Goal: Communication & Community: Participate in discussion

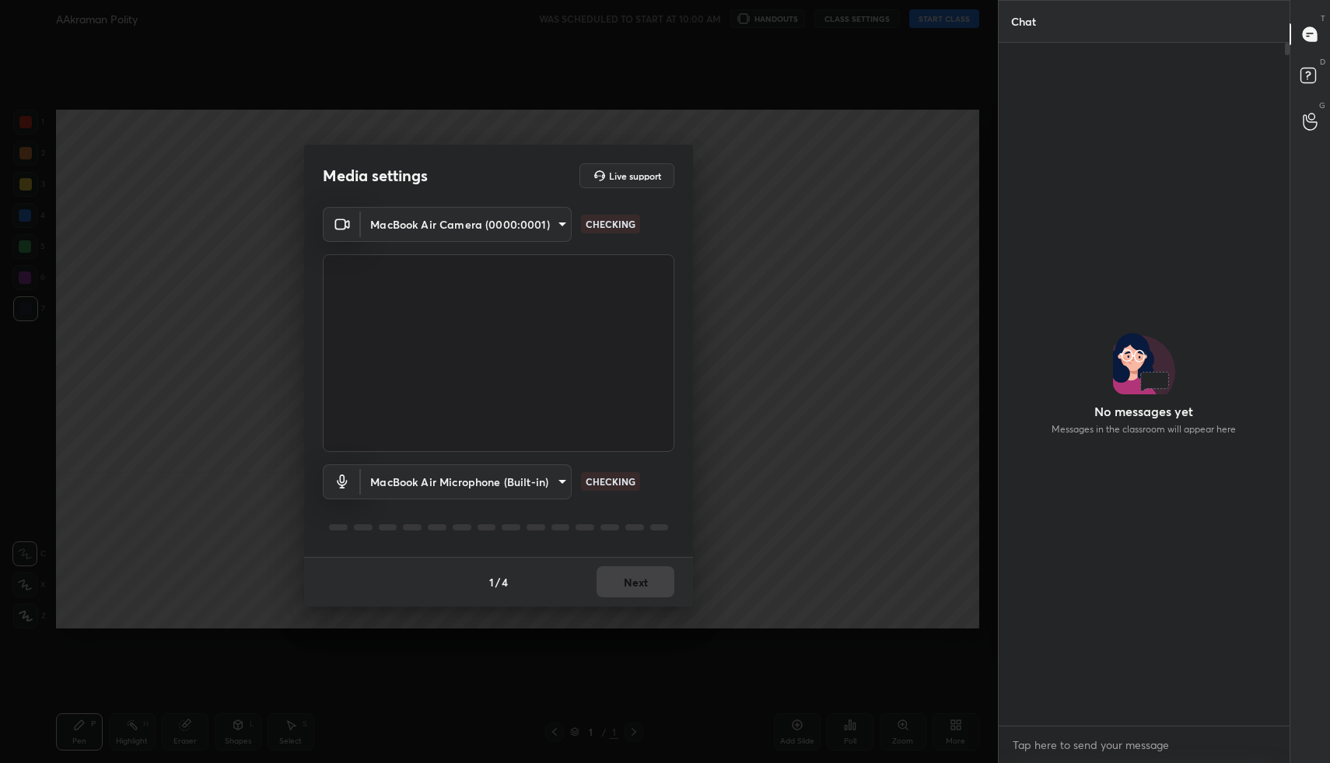
scroll to position [678, 286]
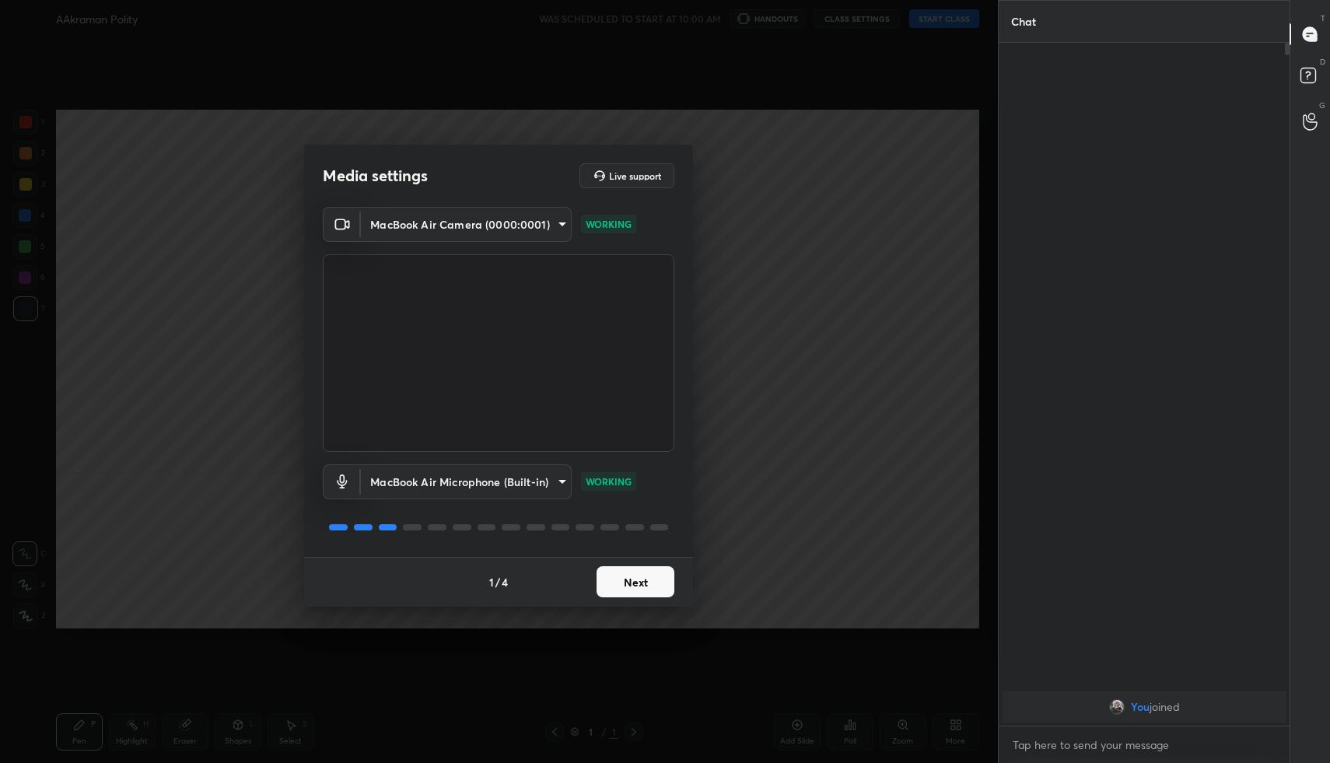
click at [635, 589] on button "Next" at bounding box center [635, 581] width 78 height 31
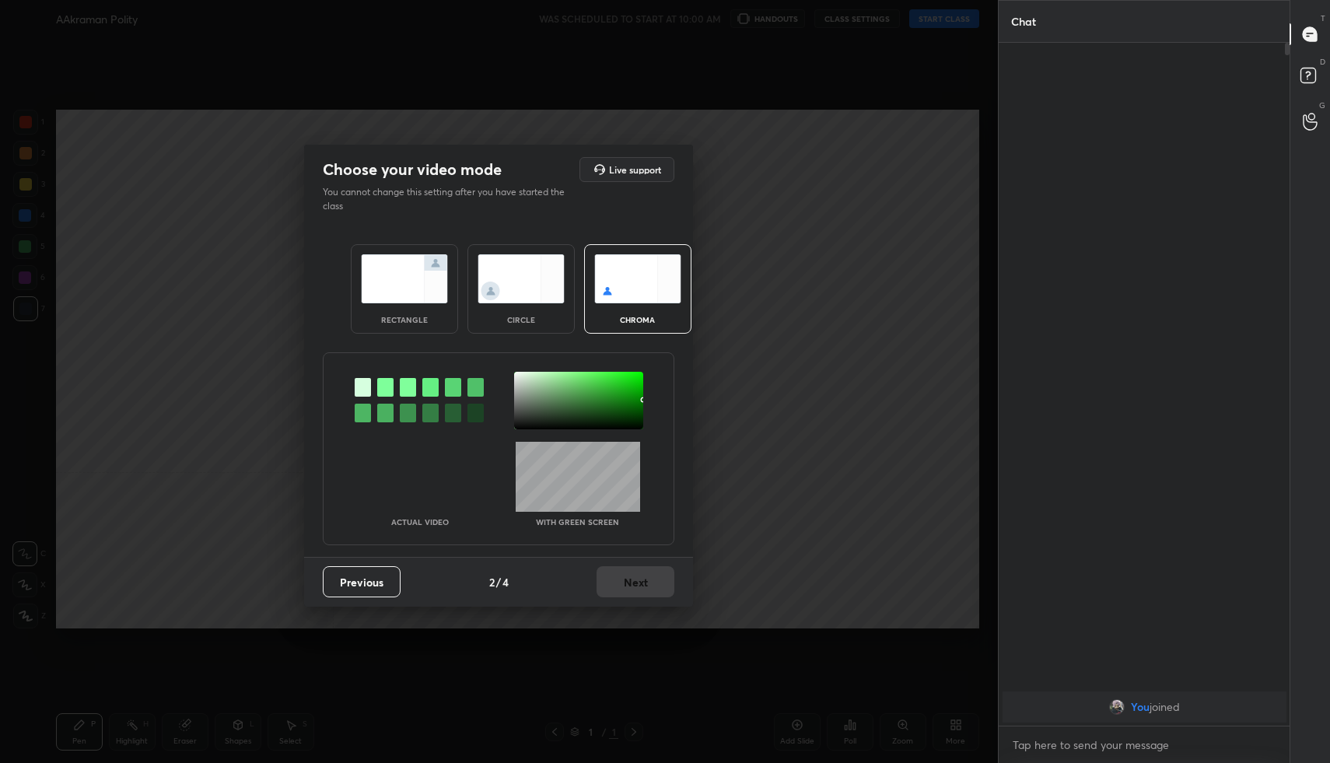
click at [399, 302] on img at bounding box center [404, 278] width 87 height 49
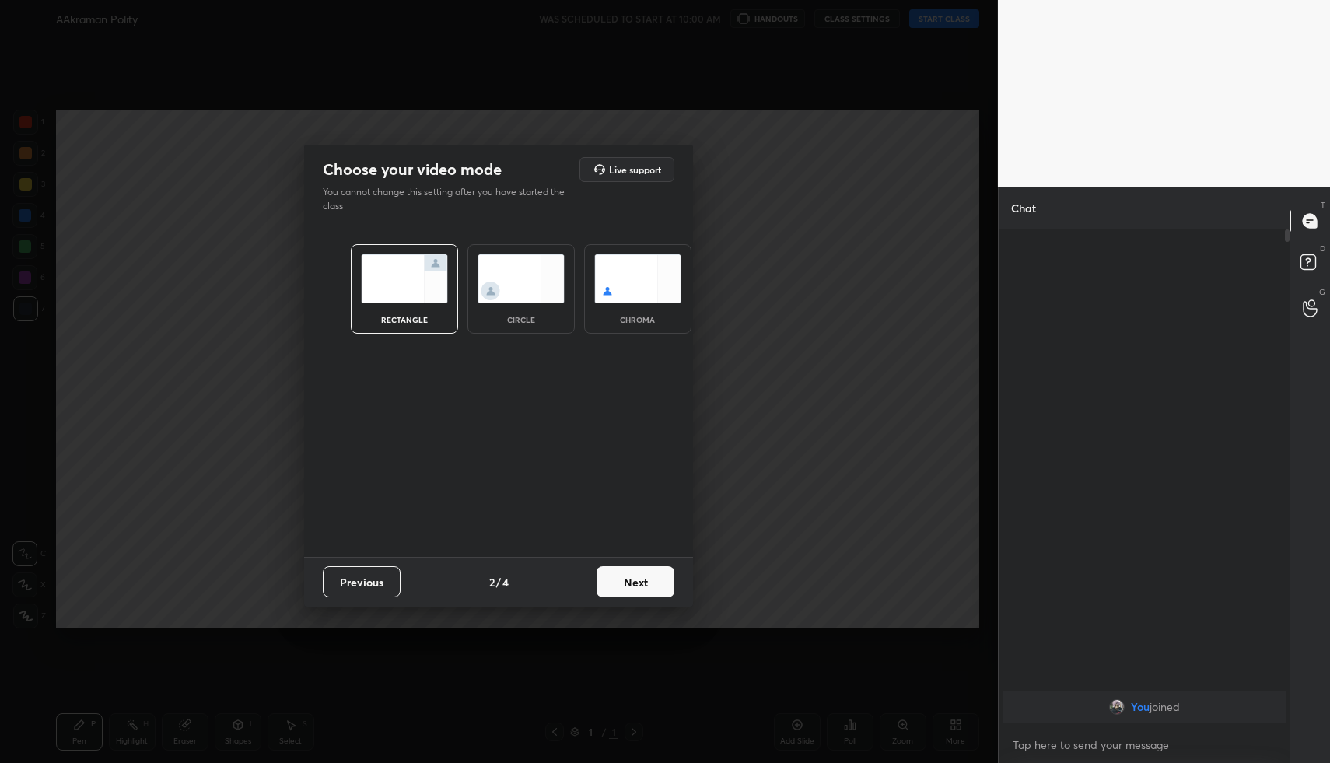
scroll to position [5, 5]
click at [645, 587] on button "Next" at bounding box center [635, 581] width 78 height 31
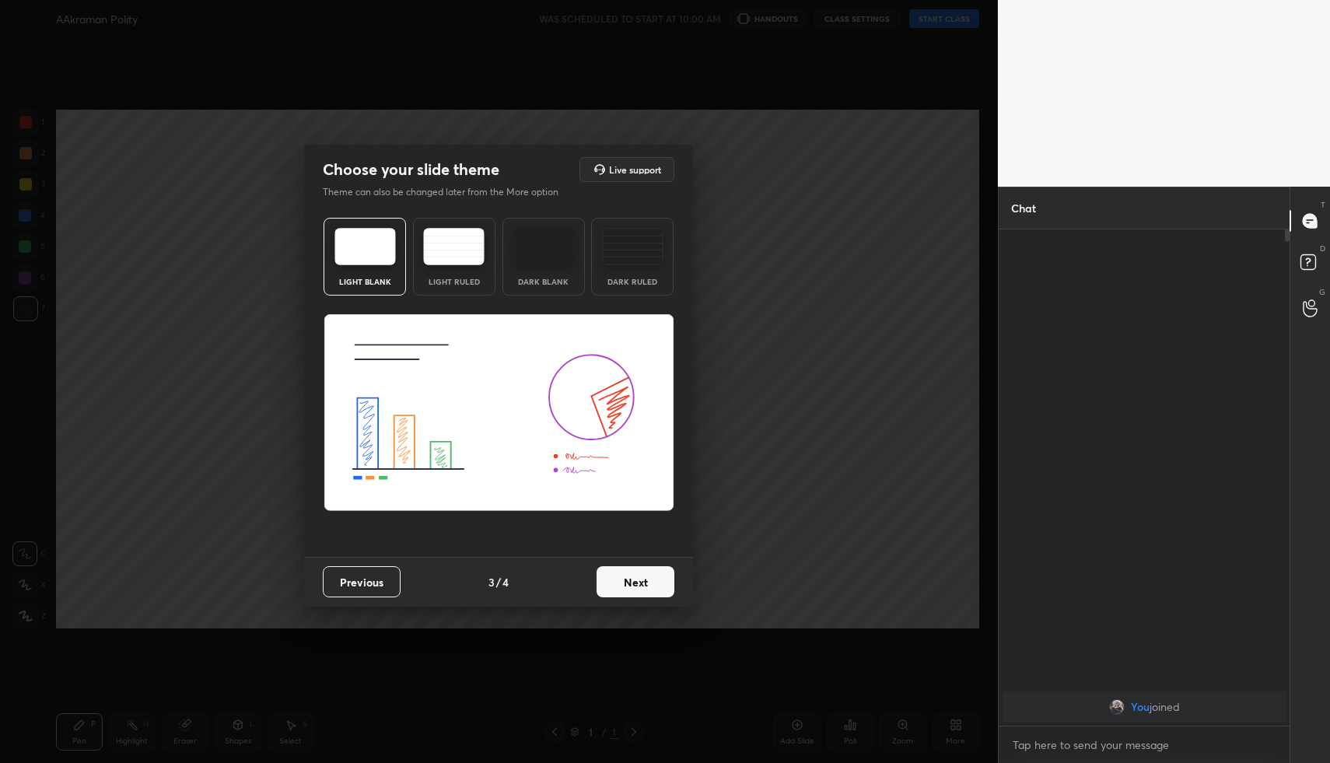
click at [670, 580] on button "Next" at bounding box center [635, 581] width 78 height 31
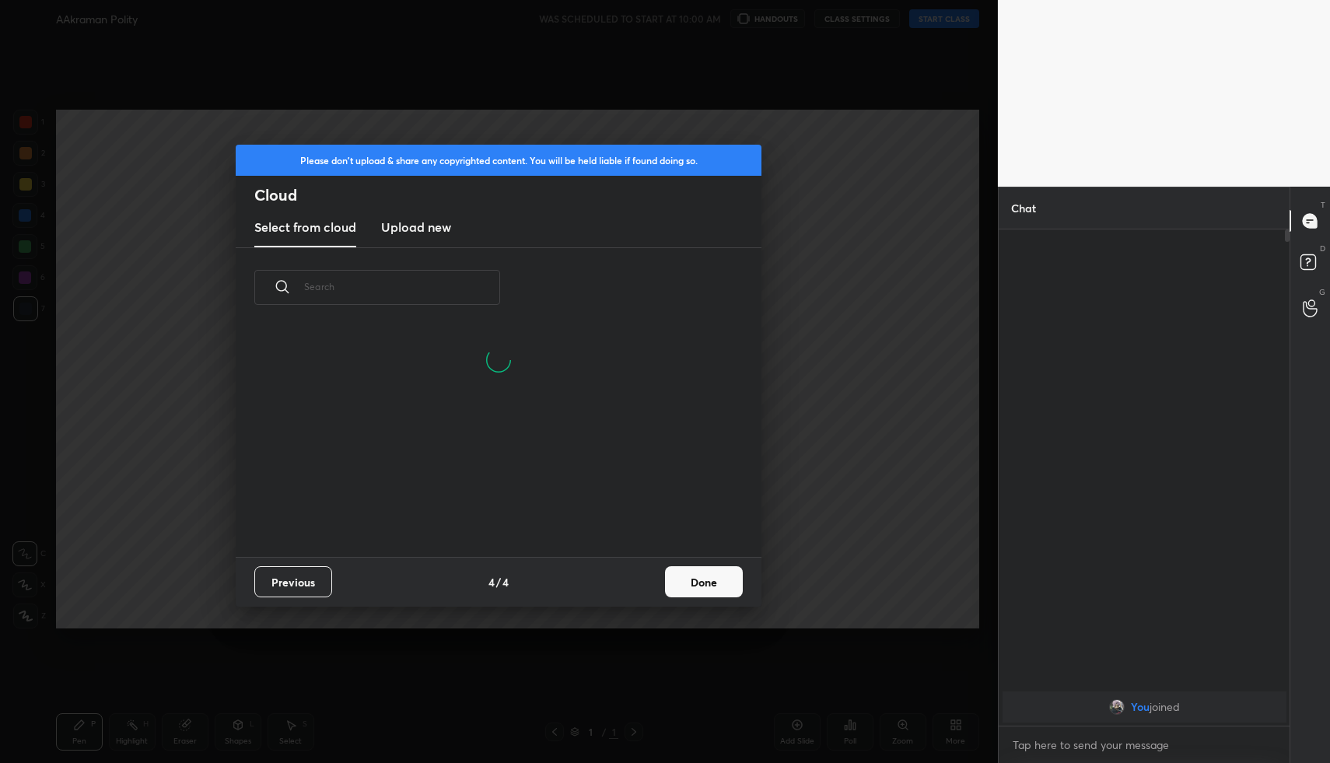
scroll to position [5, 9]
click at [697, 577] on button "Done" at bounding box center [704, 581] width 78 height 31
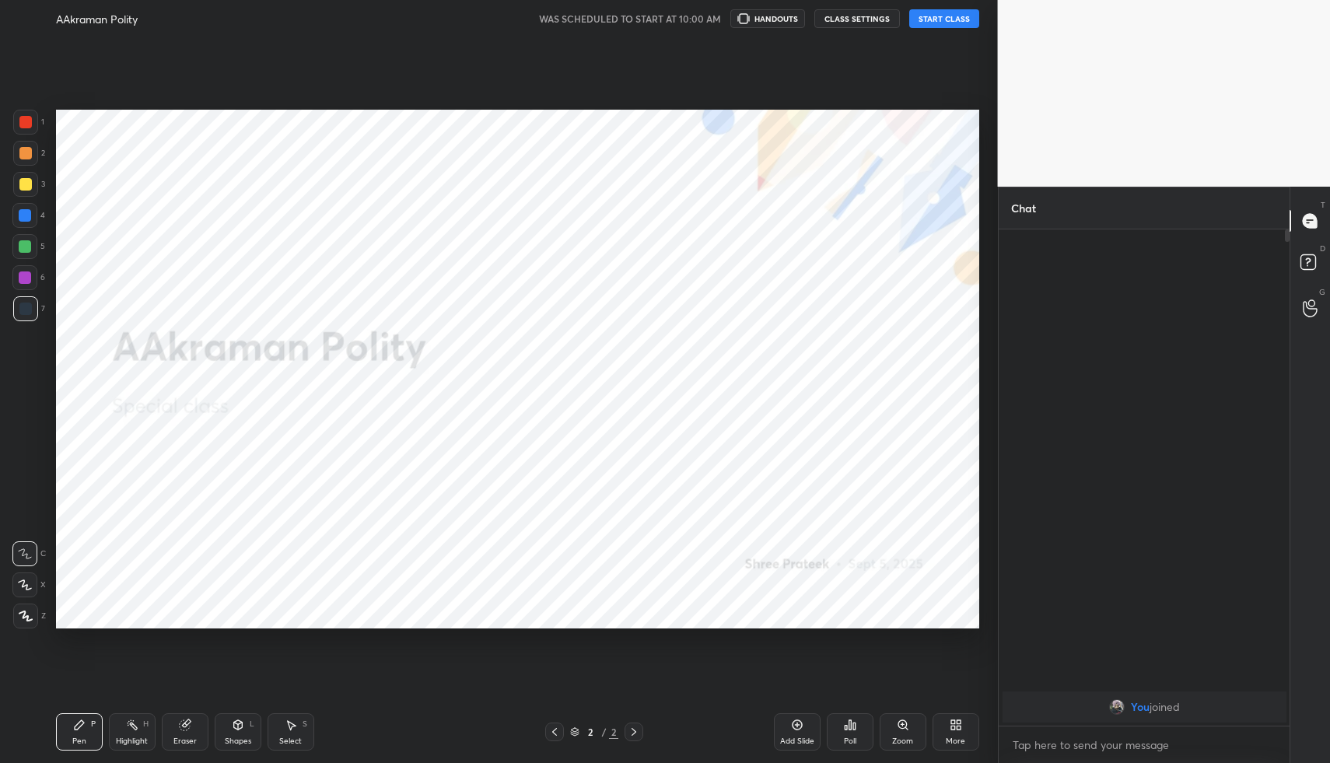
click at [940, 21] on button "START CLASS" at bounding box center [944, 18] width 70 height 19
click at [776, 22] on icon "button" at bounding box center [770, 18] width 12 height 12
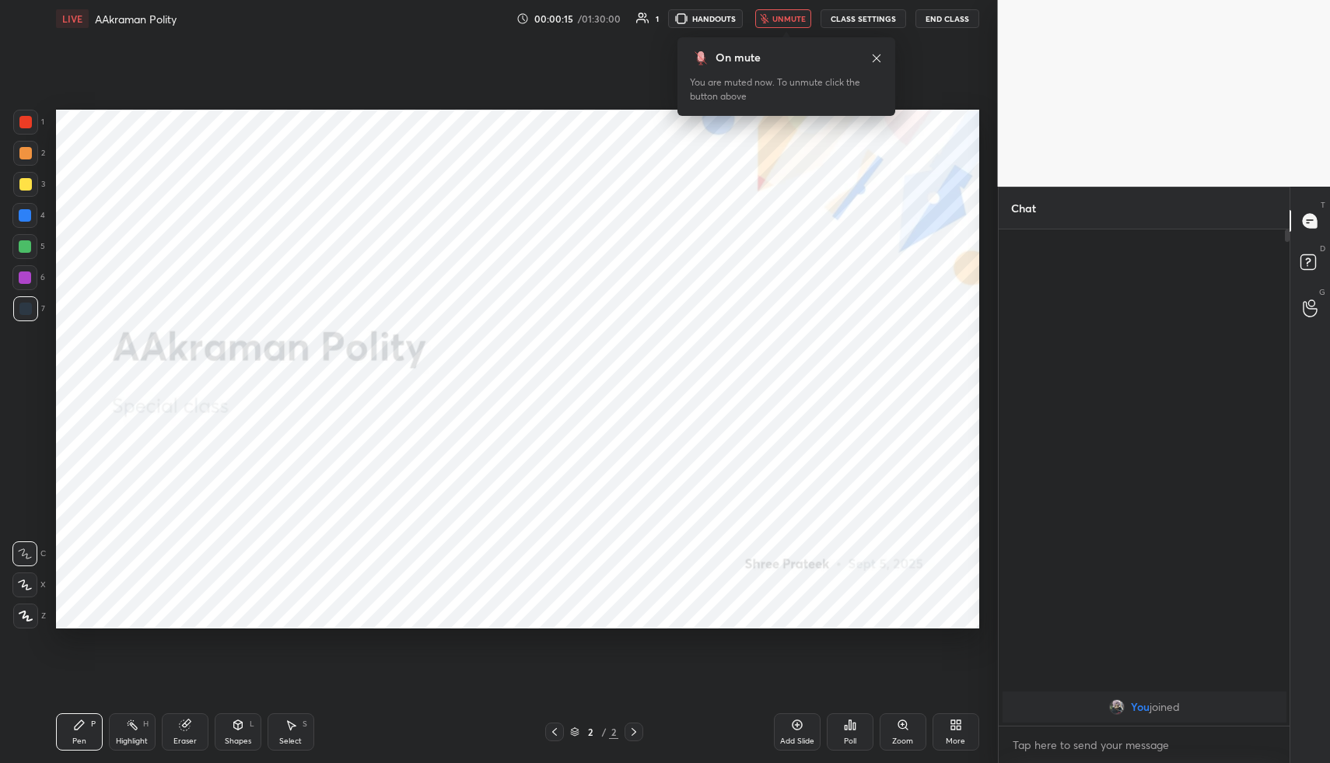
click at [946, 732] on div "More" at bounding box center [955, 731] width 47 height 37
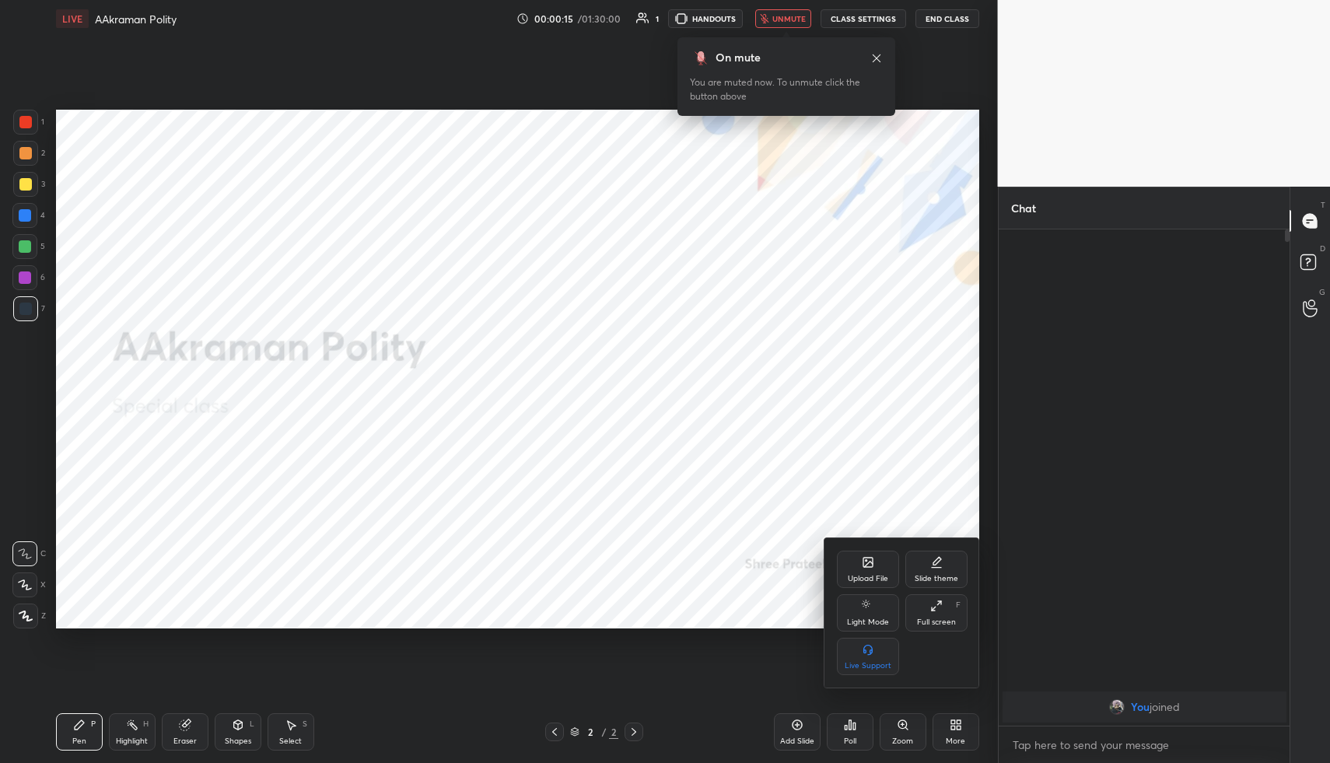
click at [946, 732] on div at bounding box center [665, 381] width 1330 height 763
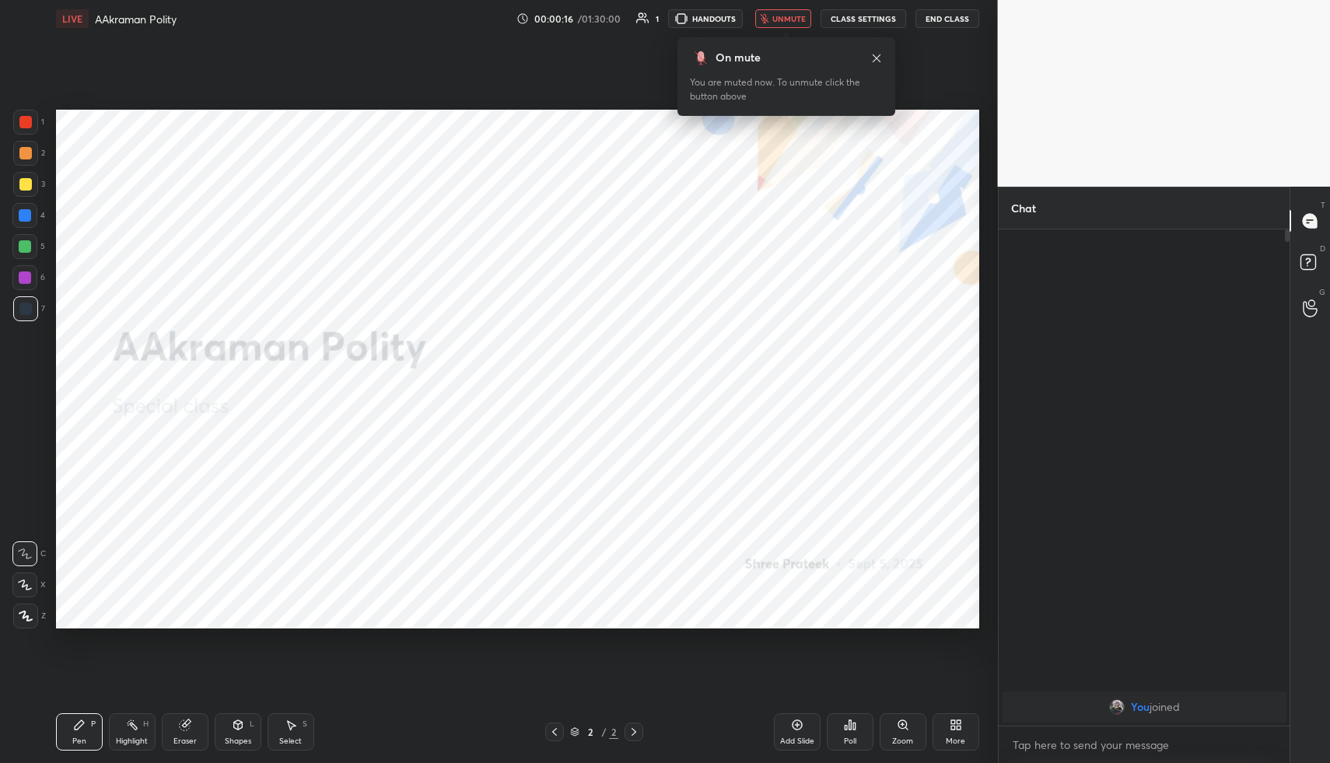
click at [949, 688] on div "Add Slide Poll Zoom More" at bounding box center [876, 731] width 205 height 87
click at [952, 733] on div "More" at bounding box center [955, 731] width 47 height 37
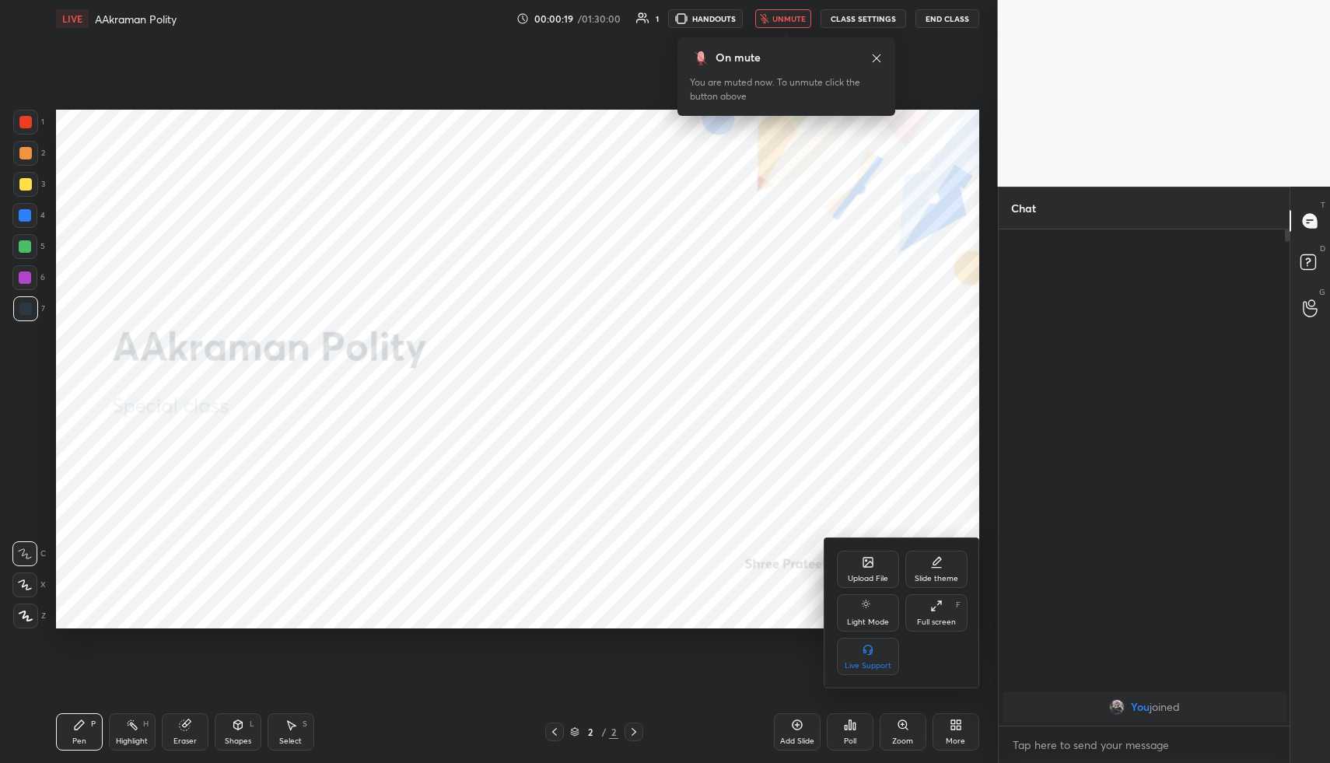
click at [864, 571] on div "Upload File" at bounding box center [868, 569] width 62 height 37
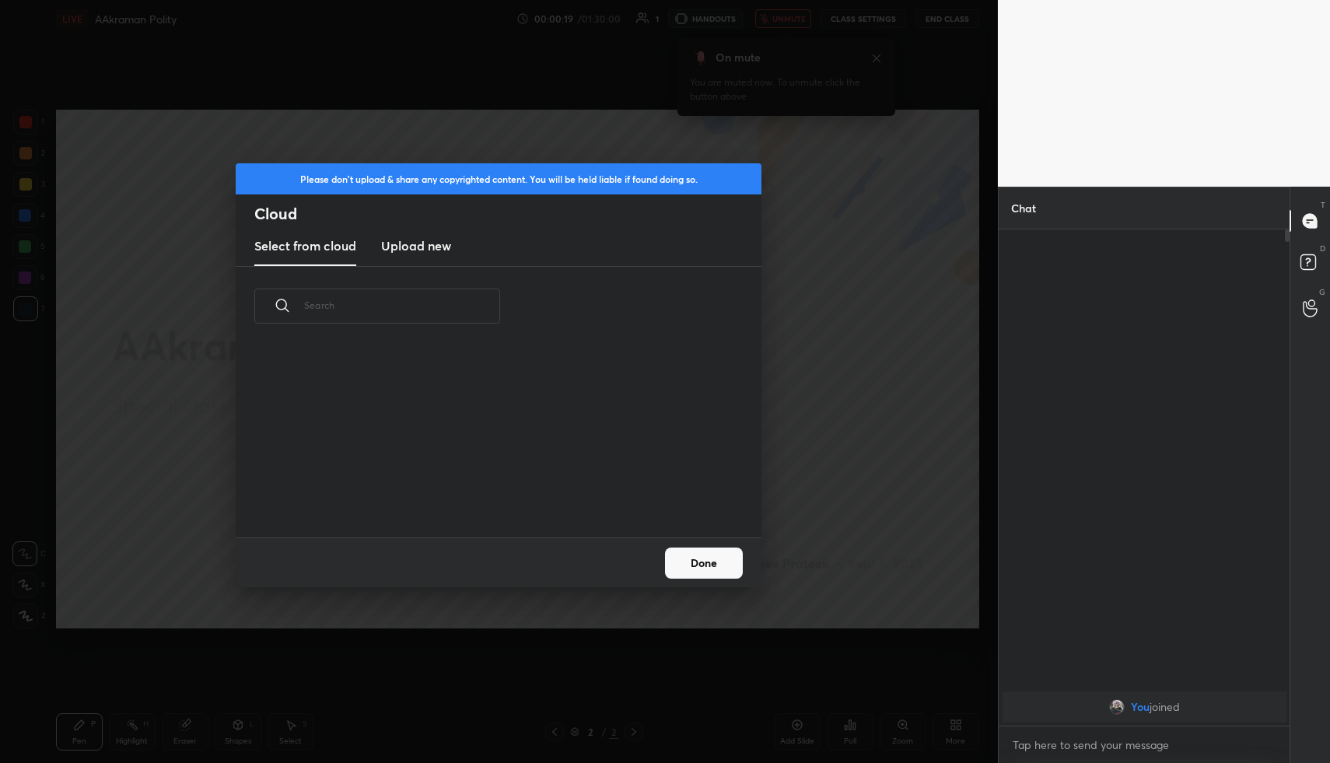
scroll to position [191, 499]
click at [415, 264] on new "Upload new" at bounding box center [416, 246] width 70 height 39
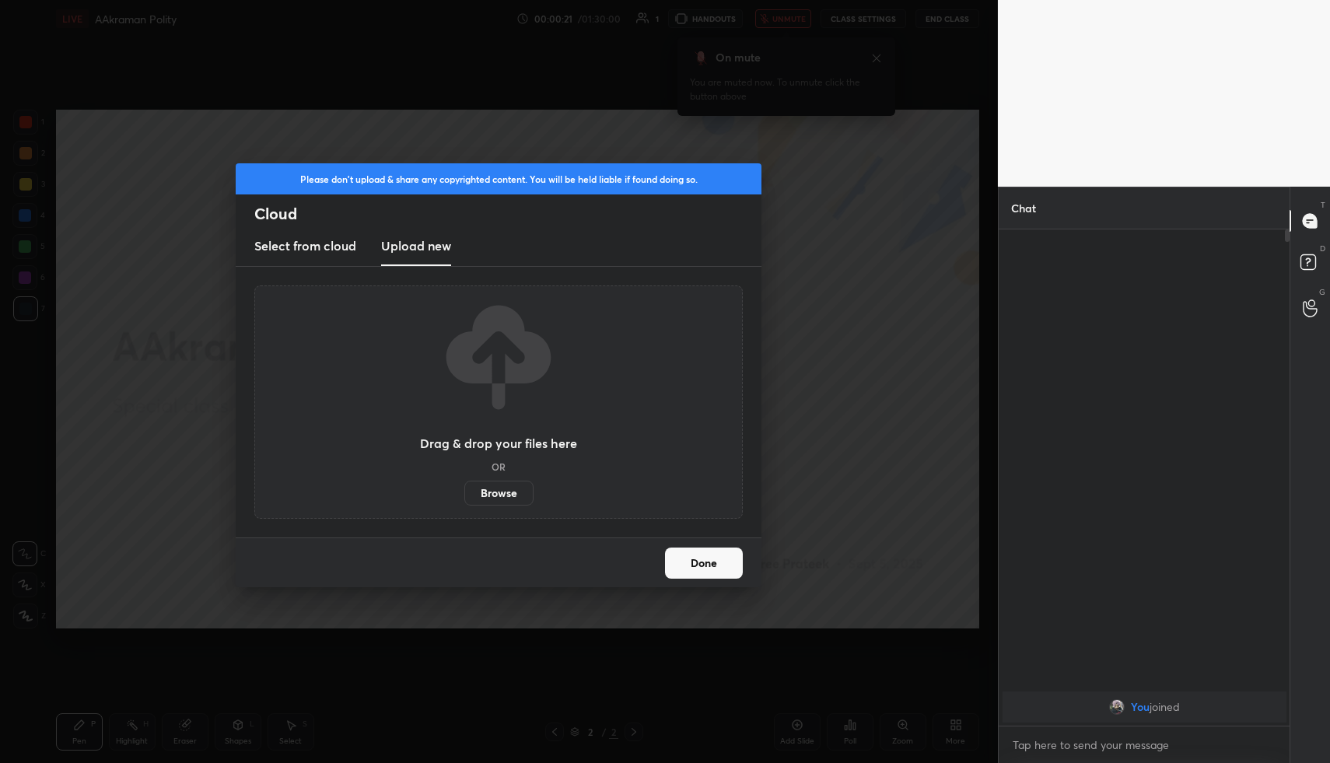
click at [482, 499] on label "Browse" at bounding box center [498, 493] width 69 height 25
click at [464, 499] on input "Browse" at bounding box center [464, 493] width 0 height 25
click at [683, 558] on button "Done" at bounding box center [704, 562] width 78 height 31
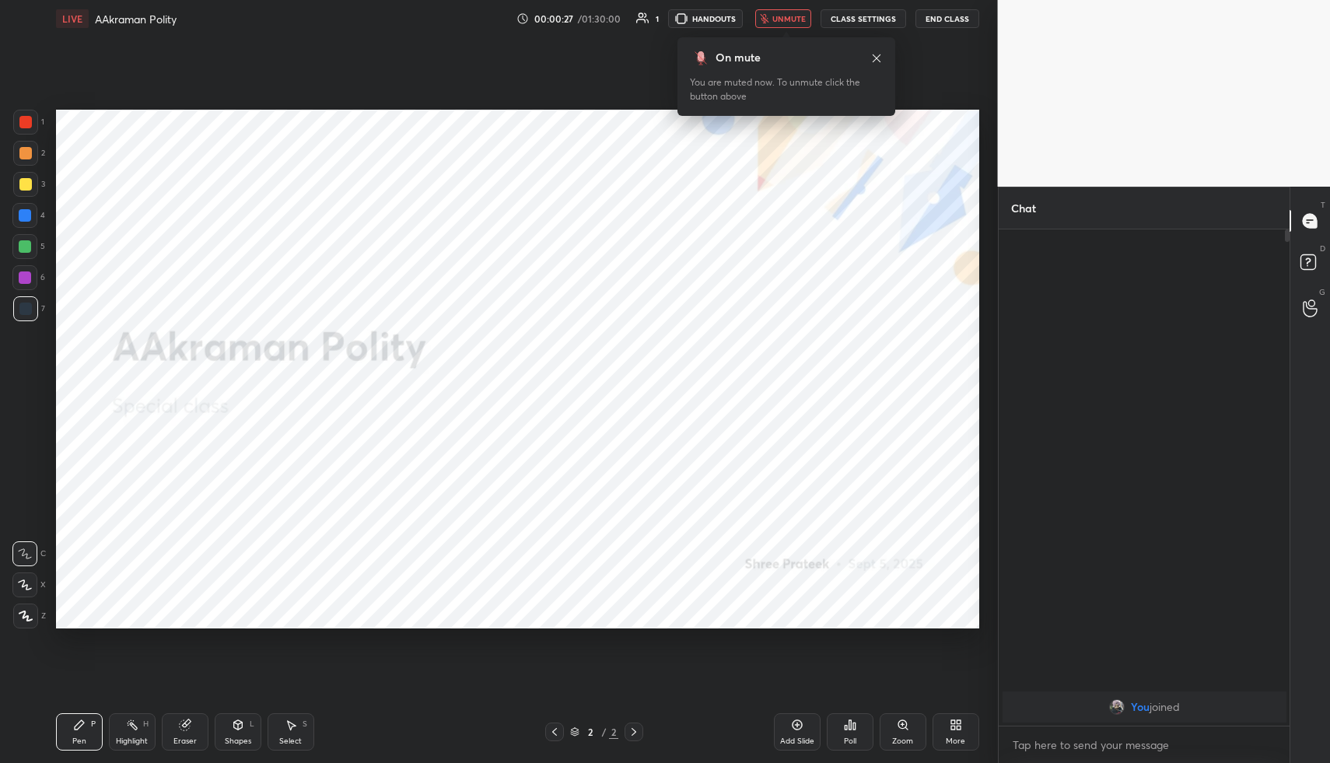
click at [945, 714] on div "More" at bounding box center [955, 731] width 47 height 37
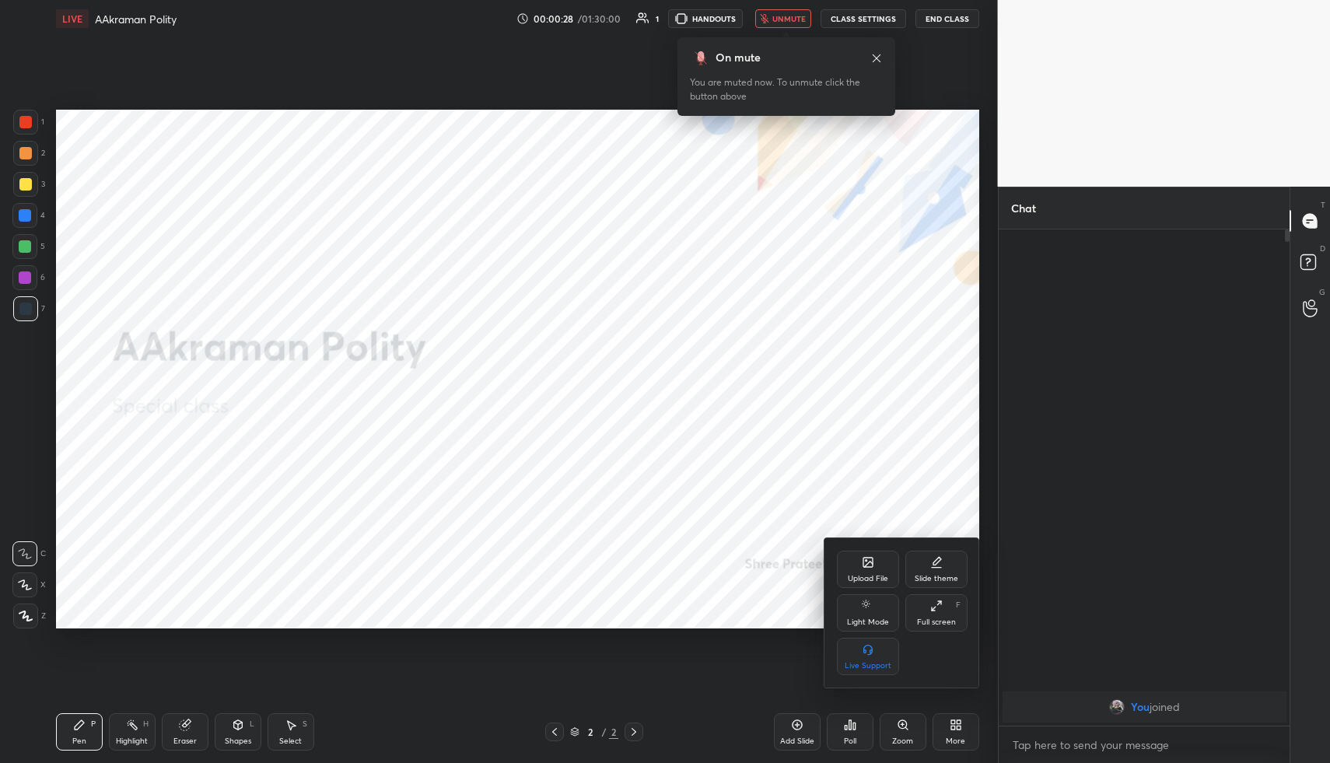
click at [876, 565] on div "Upload File" at bounding box center [868, 569] width 62 height 37
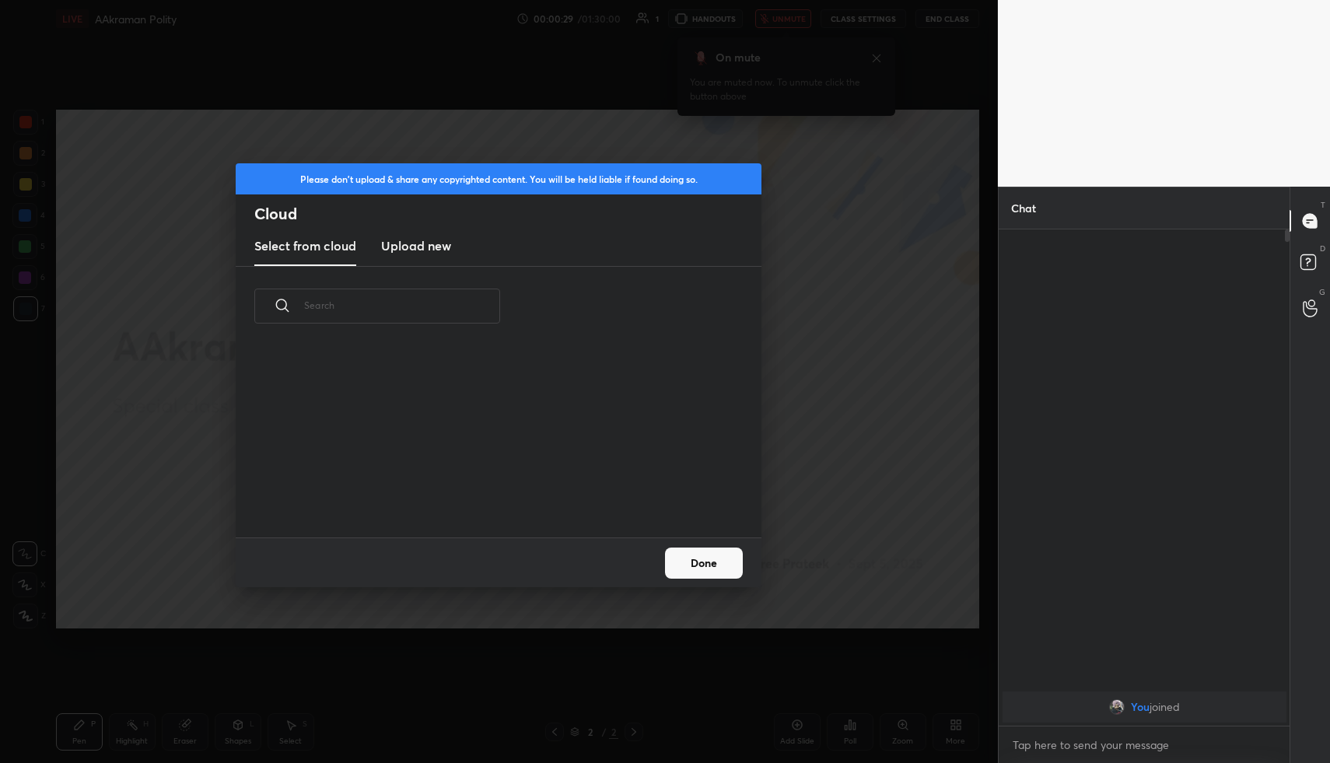
click at [436, 258] on new "Upload new" at bounding box center [416, 246] width 70 height 39
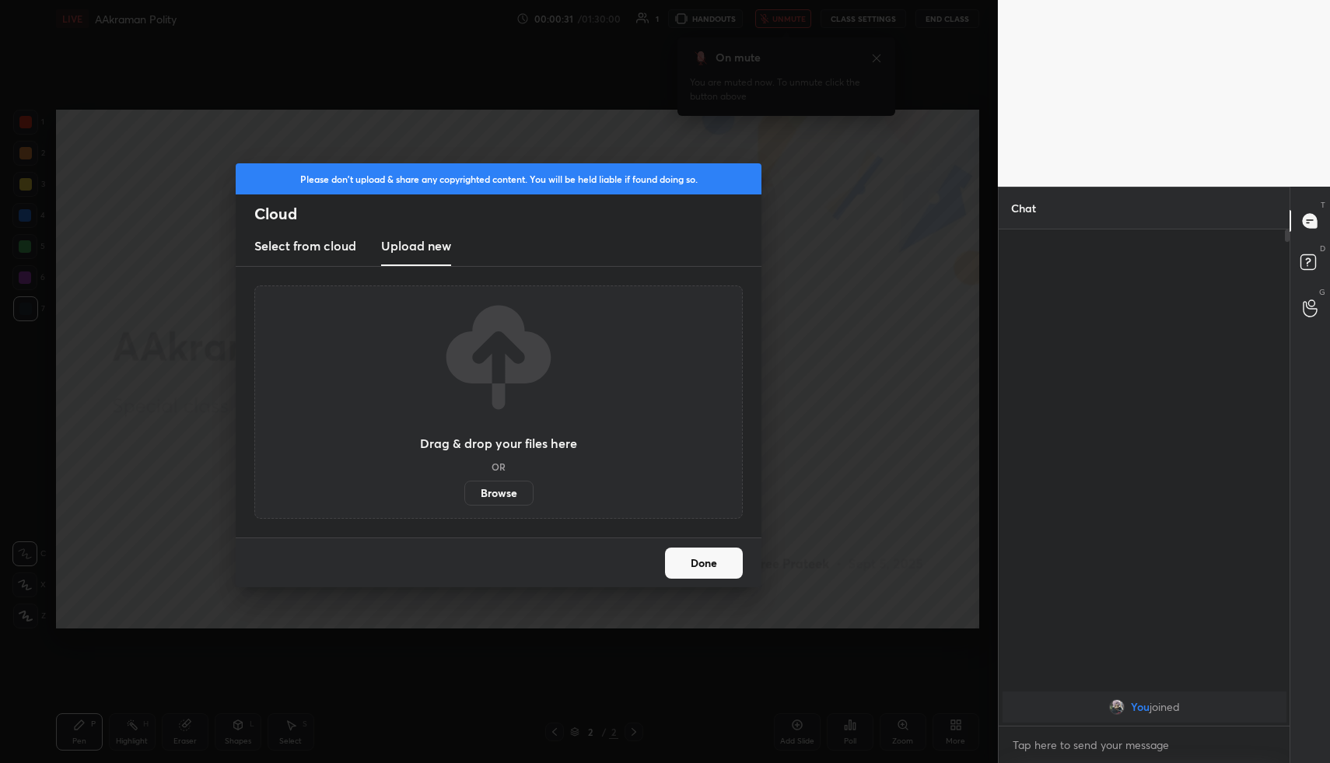
click at [492, 494] on label "Browse" at bounding box center [498, 493] width 69 height 25
click at [464, 494] on input "Browse" at bounding box center [464, 493] width 0 height 25
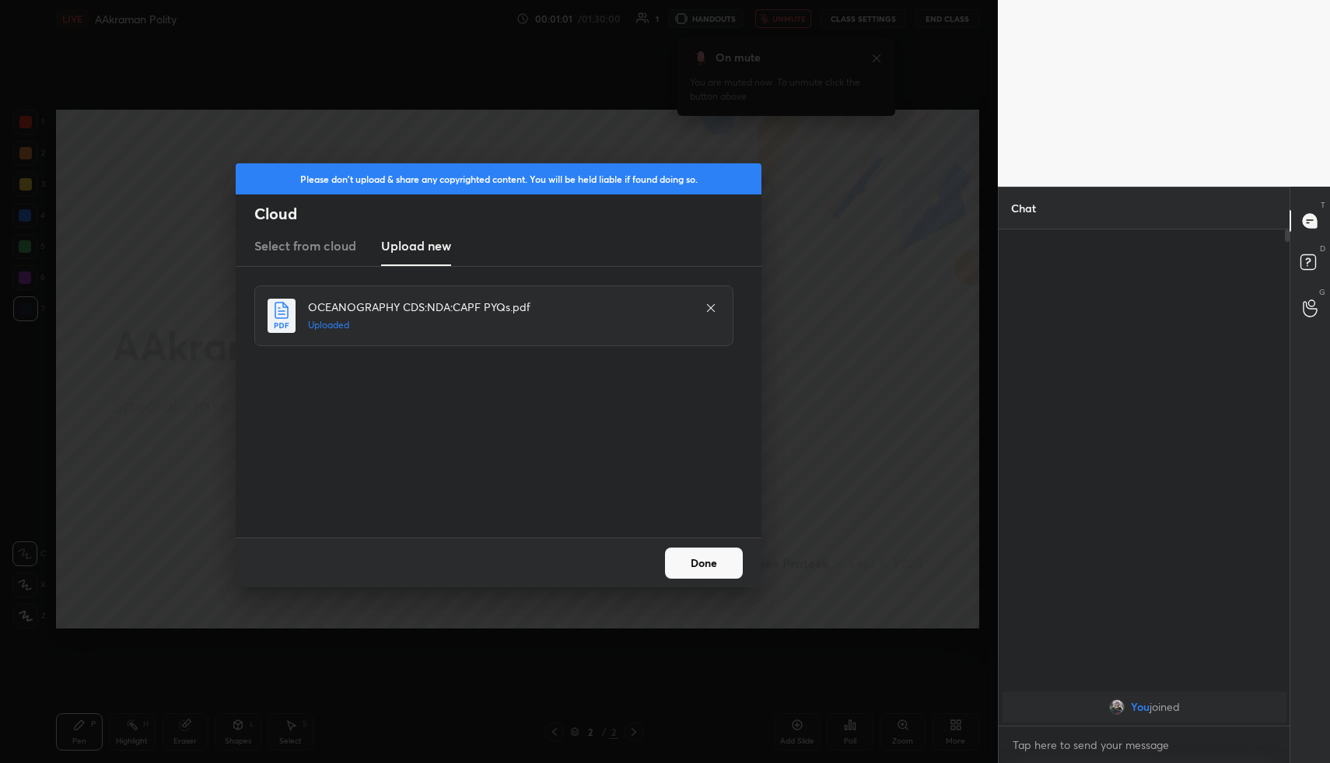
click at [706, 562] on button "Done" at bounding box center [704, 562] width 78 height 31
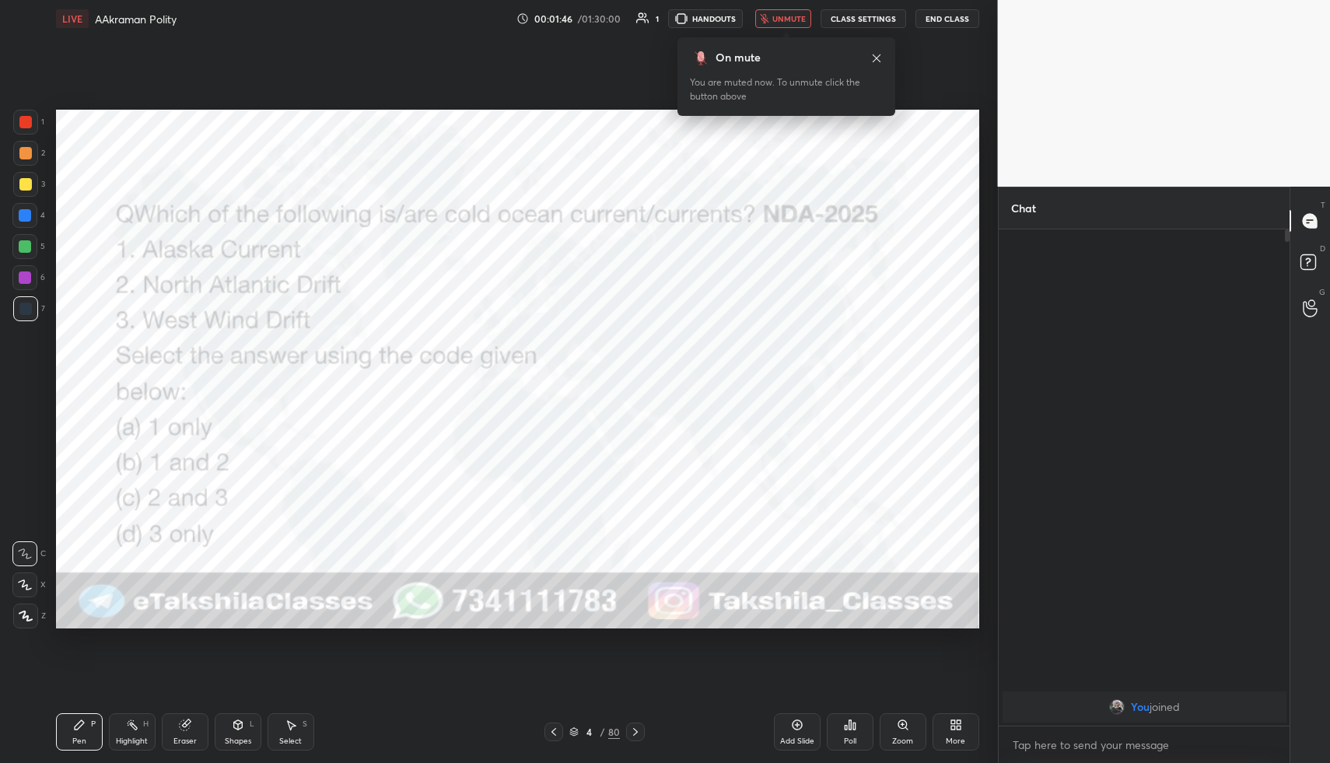
click at [852, 720] on icon at bounding box center [850, 725] width 12 height 12
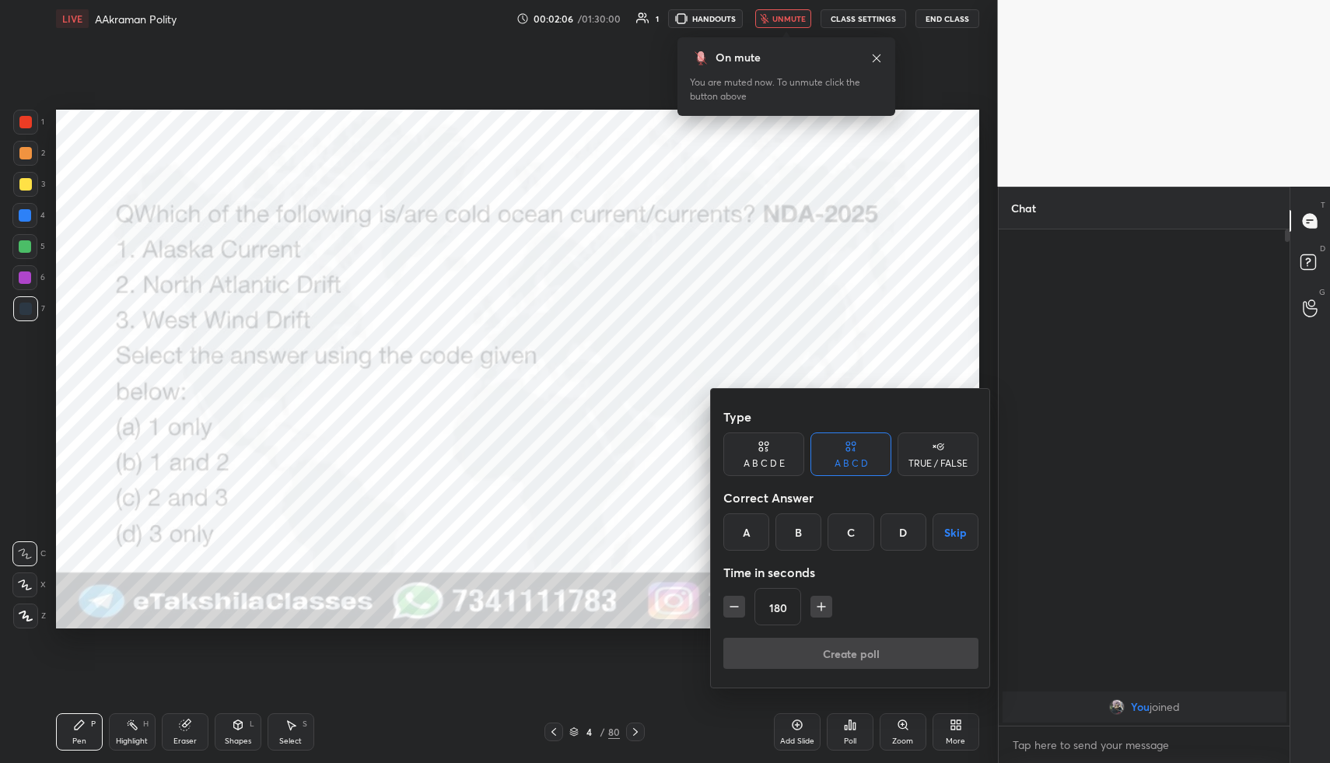
click at [889, 526] on div "D" at bounding box center [903, 531] width 46 height 37
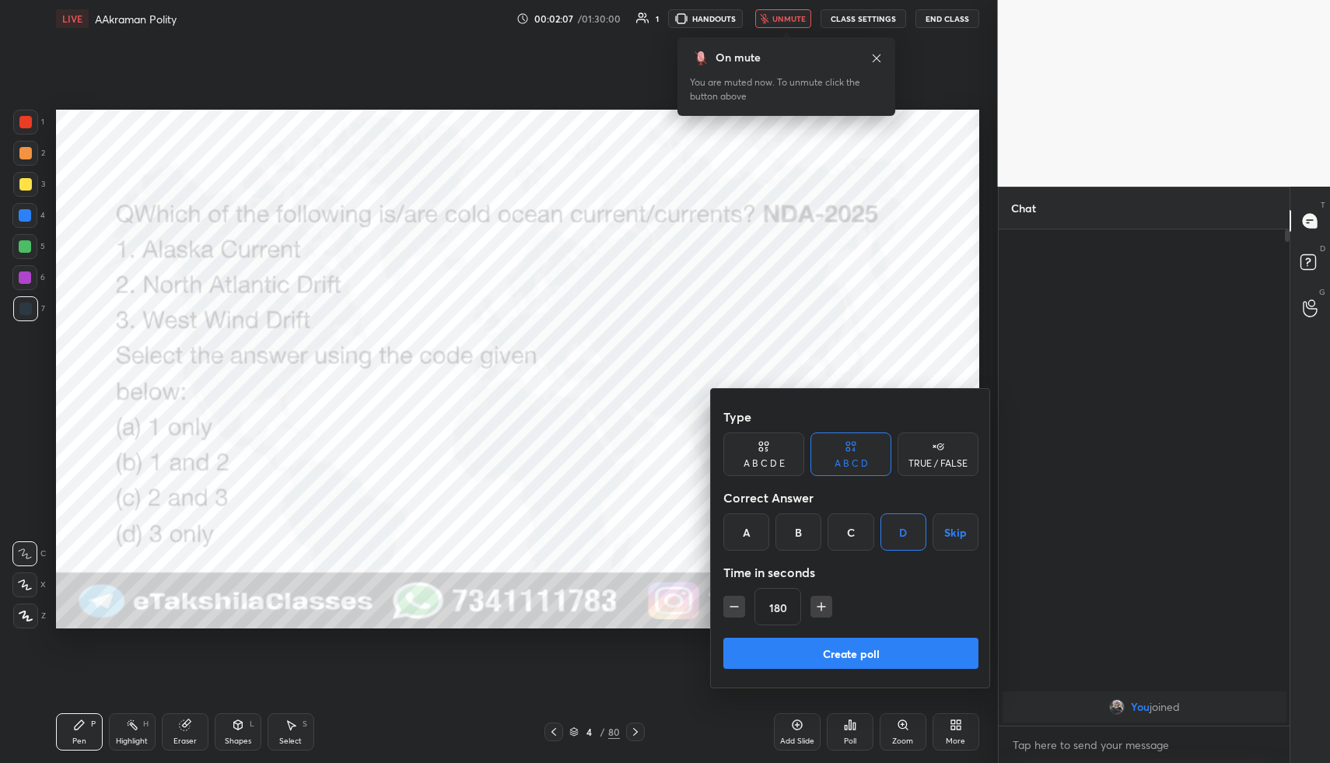
click at [852, 651] on button "Create poll" at bounding box center [850, 653] width 255 height 31
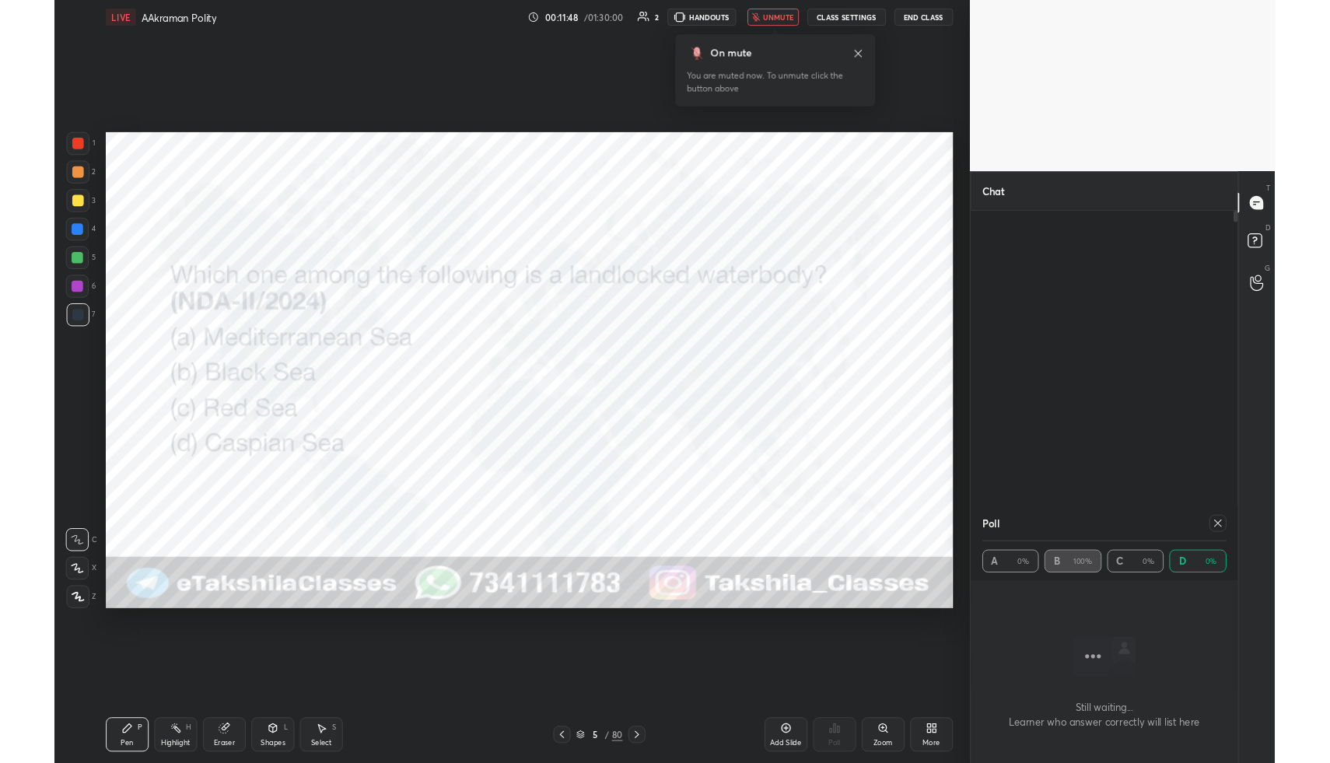
scroll to position [516, 286]
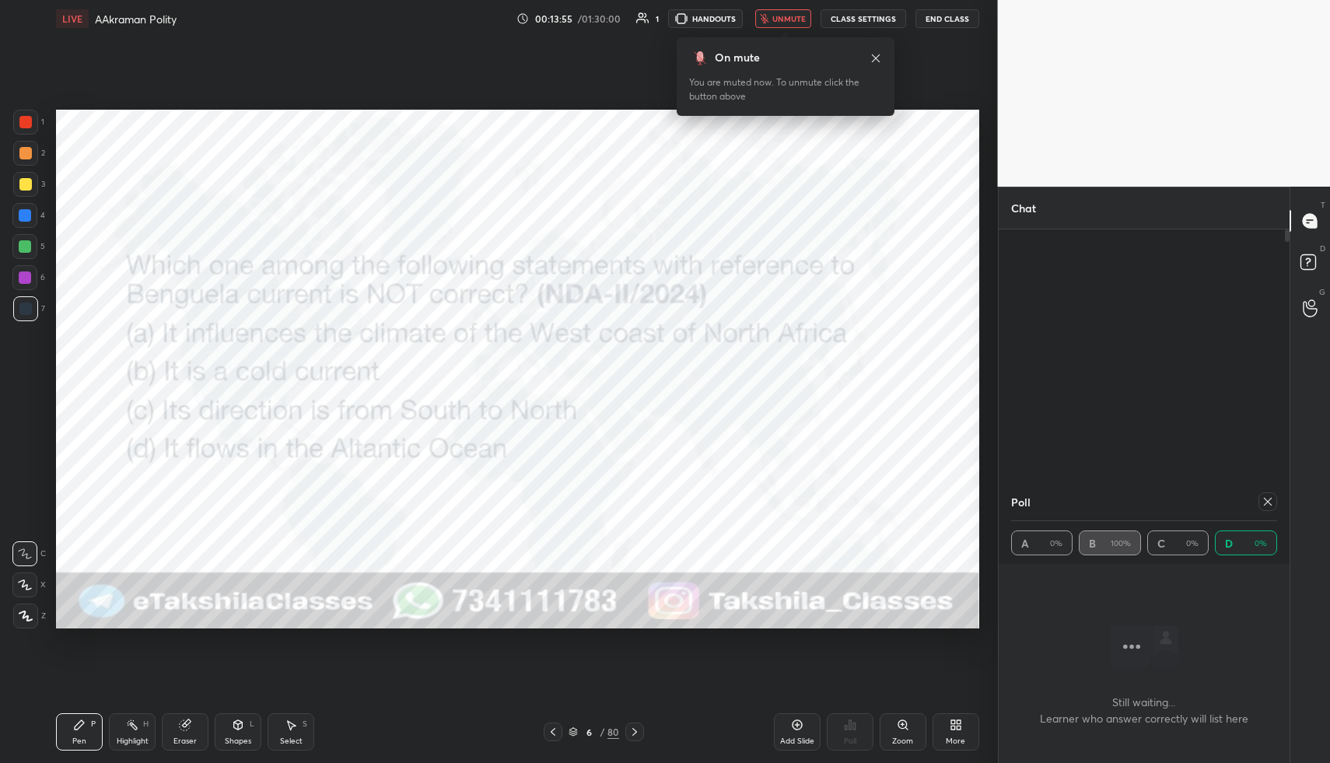
click at [1268, 509] on div at bounding box center [1267, 501] width 19 height 19
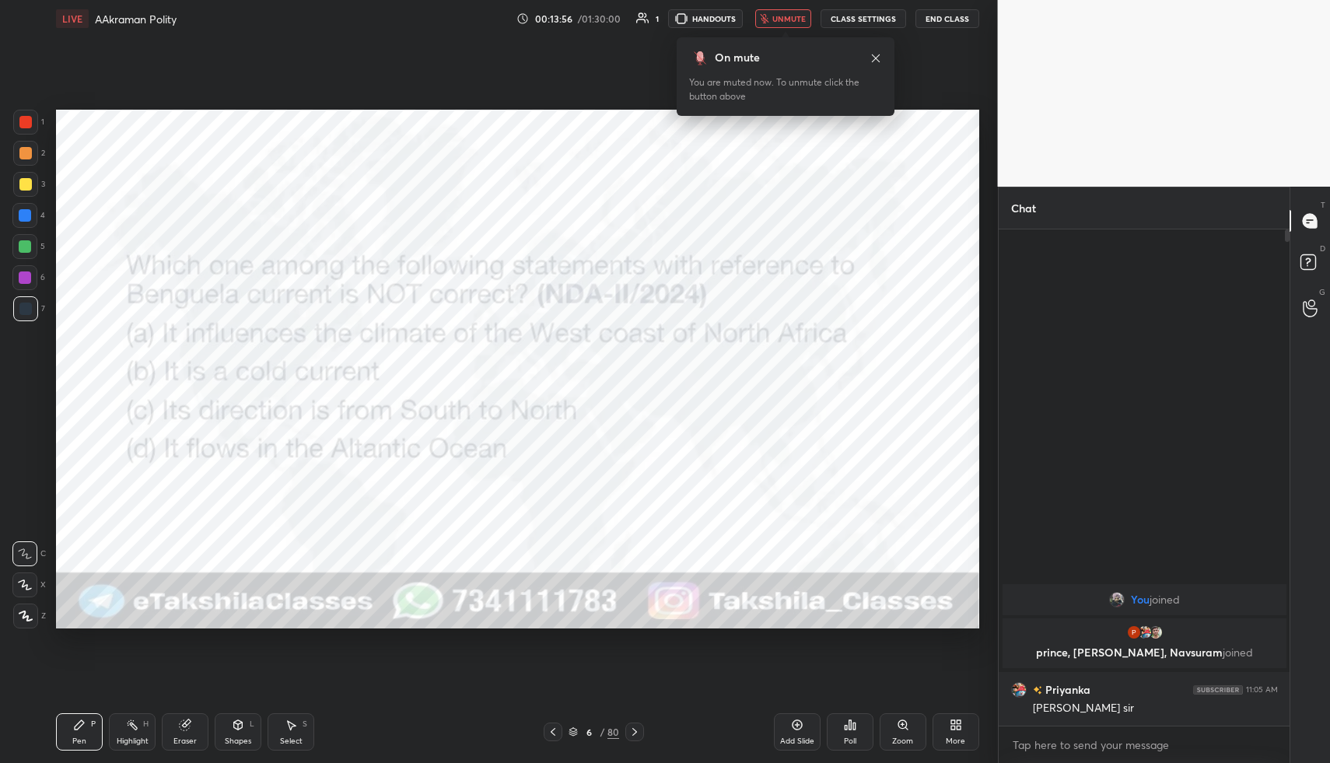
scroll to position [5, 5]
click at [855, 733] on div "Poll" at bounding box center [850, 731] width 47 height 37
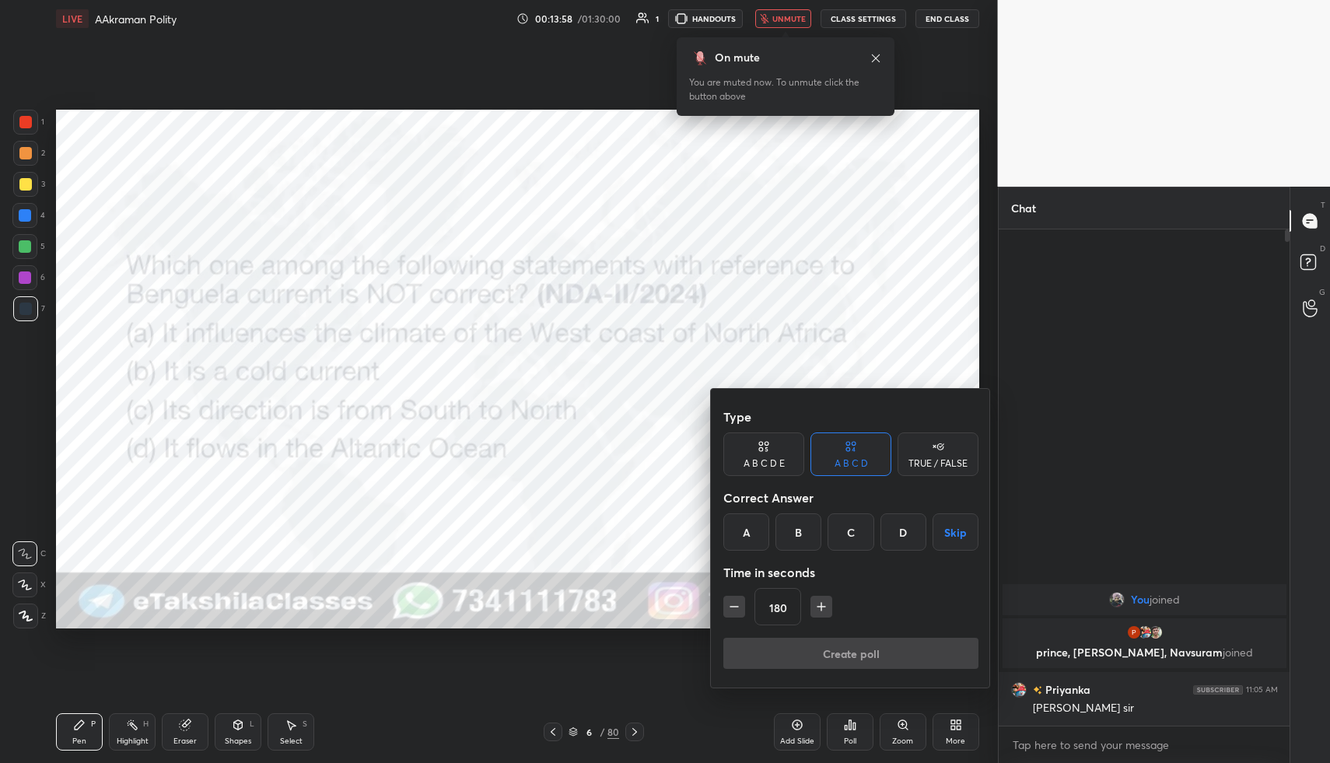
click at [951, 522] on button "Skip" at bounding box center [955, 531] width 46 height 37
click at [852, 638] on button "Create poll" at bounding box center [850, 653] width 255 height 31
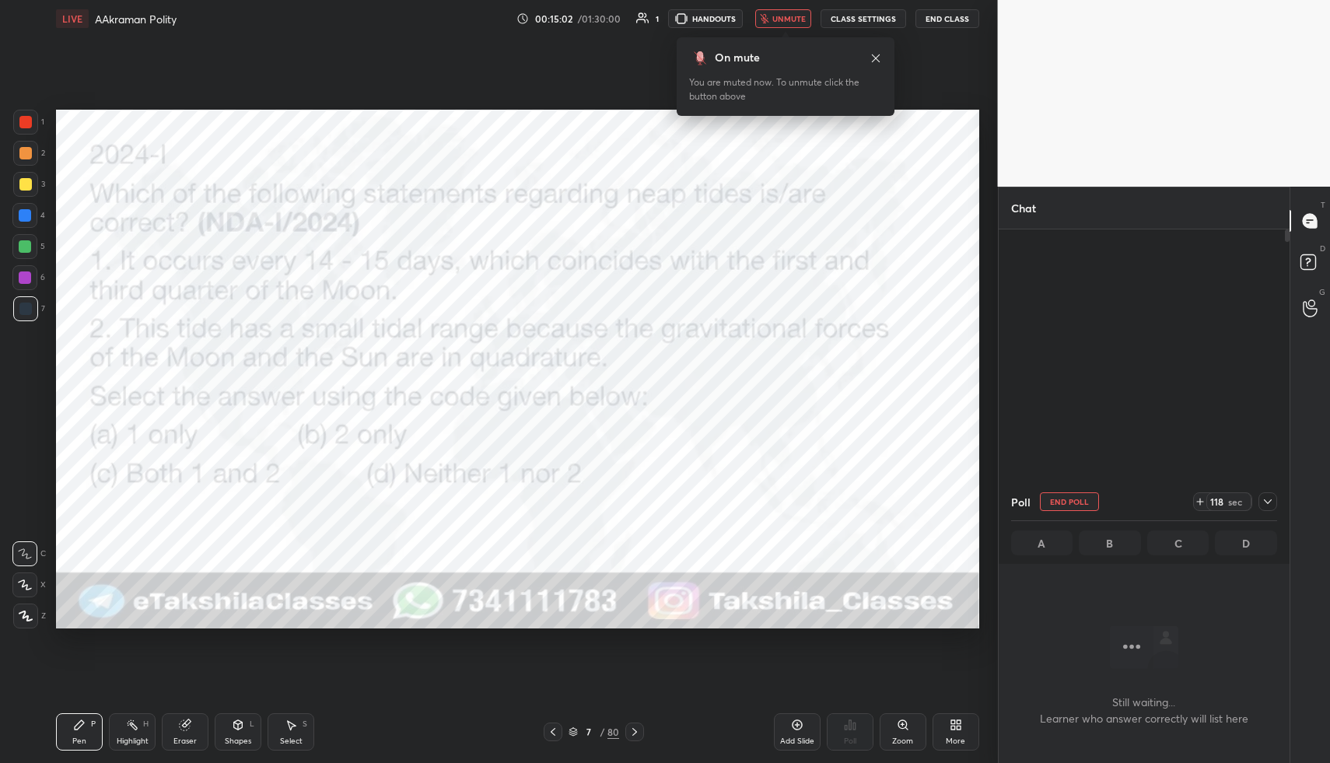
click at [1080, 499] on button "End Poll" at bounding box center [1069, 501] width 59 height 19
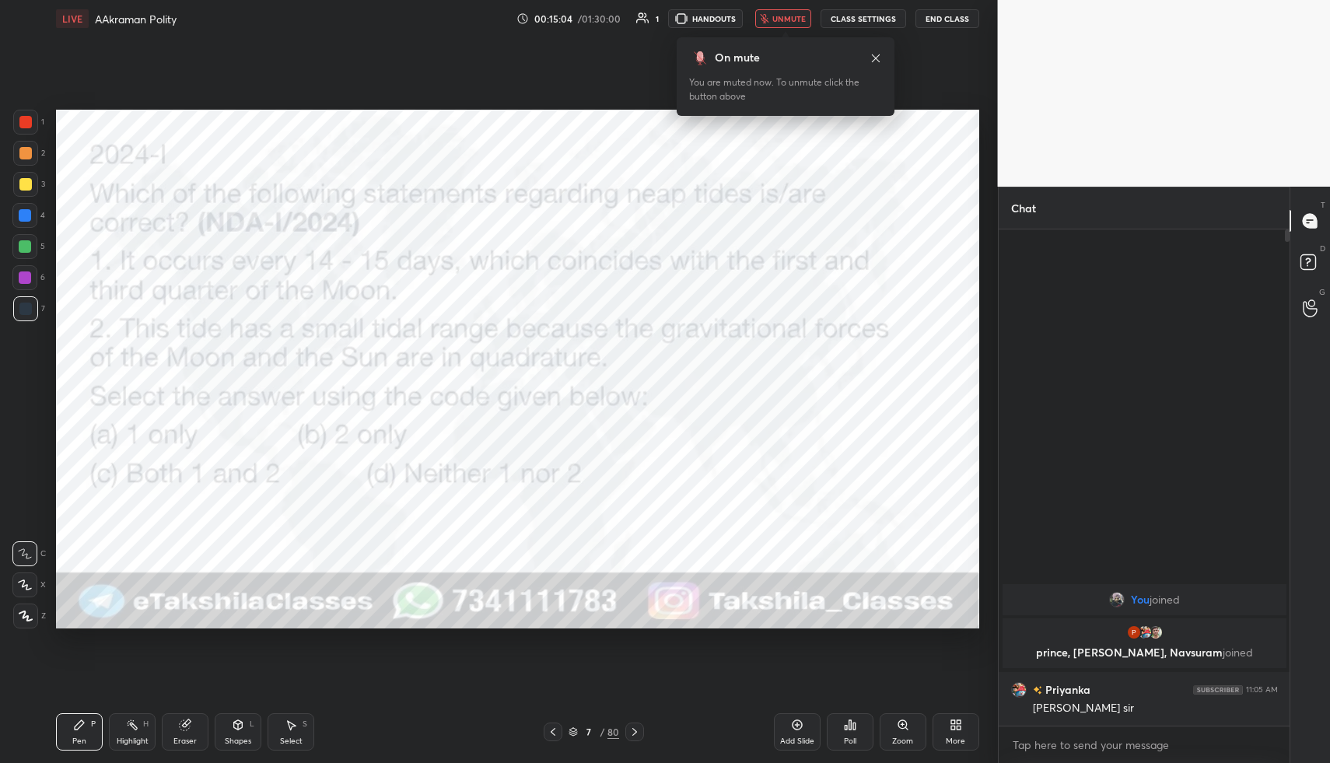
click at [855, 726] on icon at bounding box center [850, 725] width 12 height 12
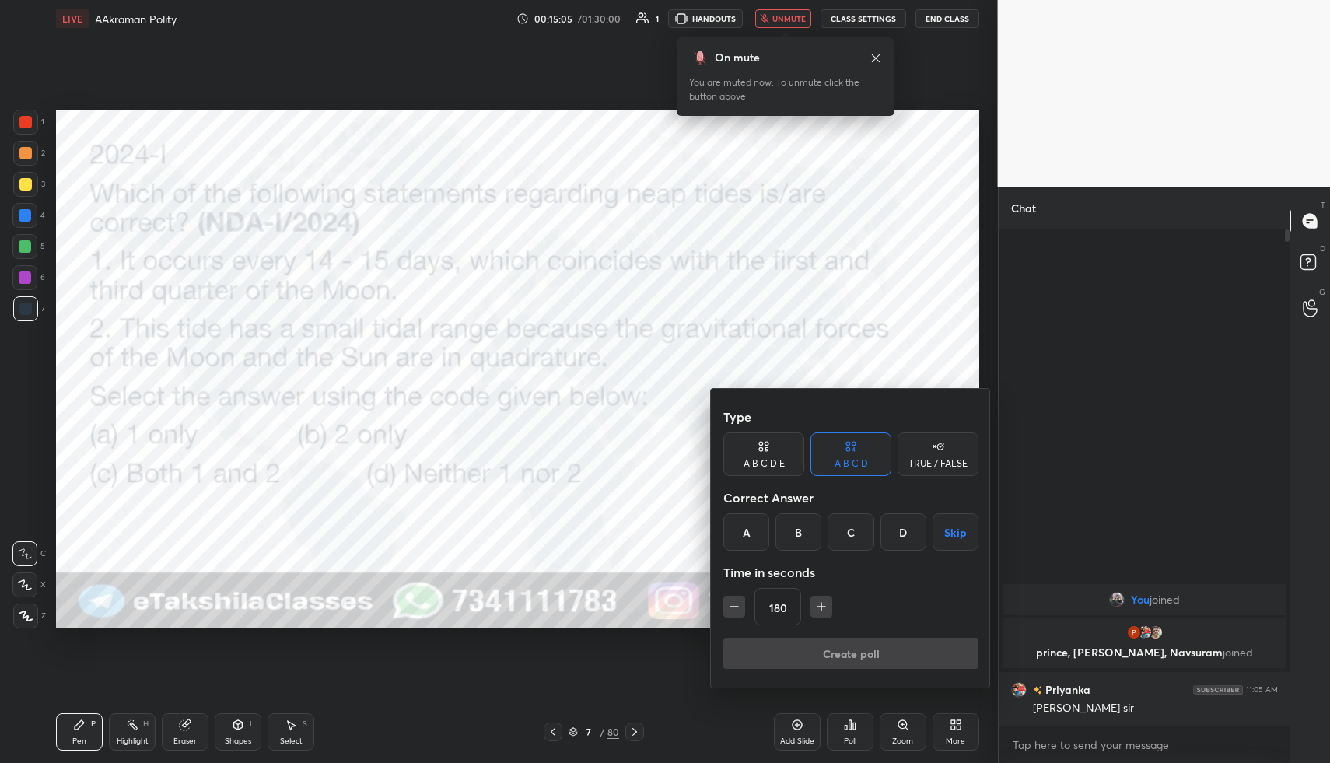
click at [912, 523] on div "D" at bounding box center [903, 531] width 46 height 37
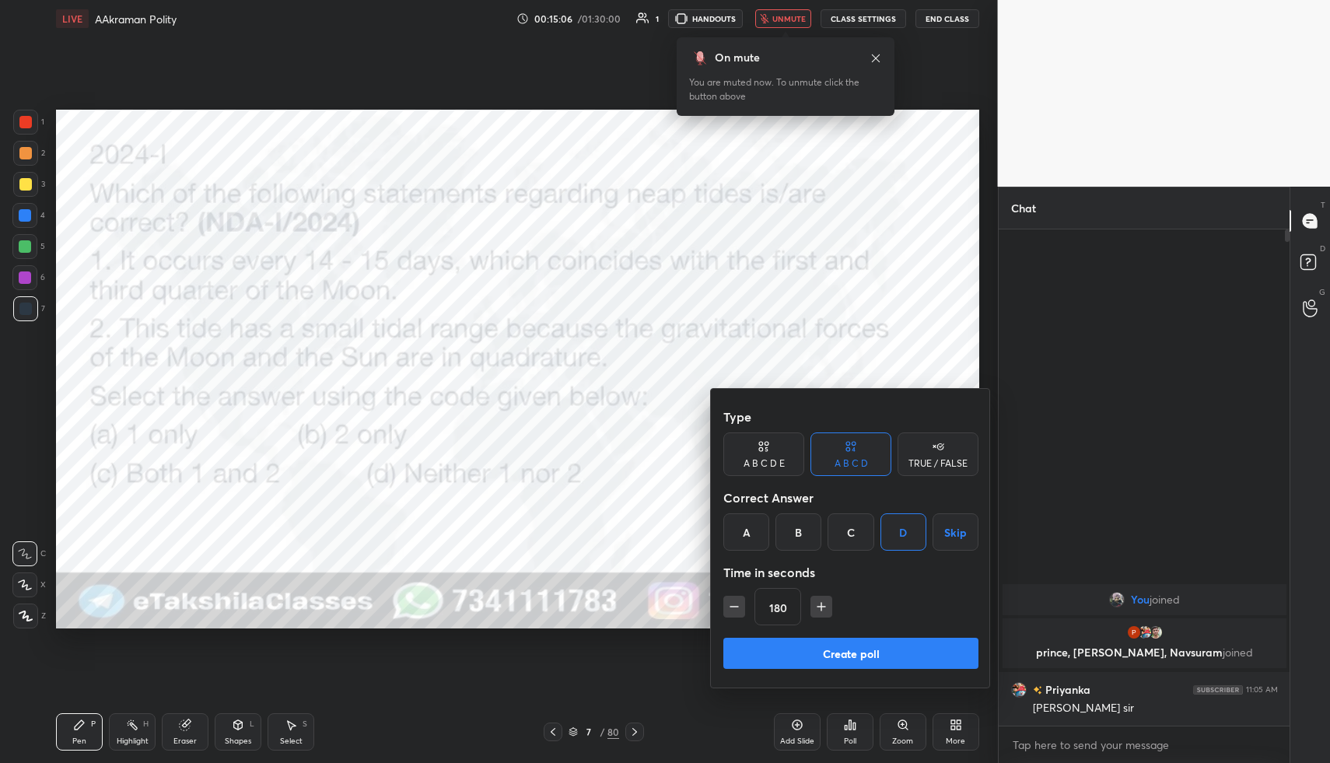
click at [835, 646] on button "Create poll" at bounding box center [850, 653] width 255 height 31
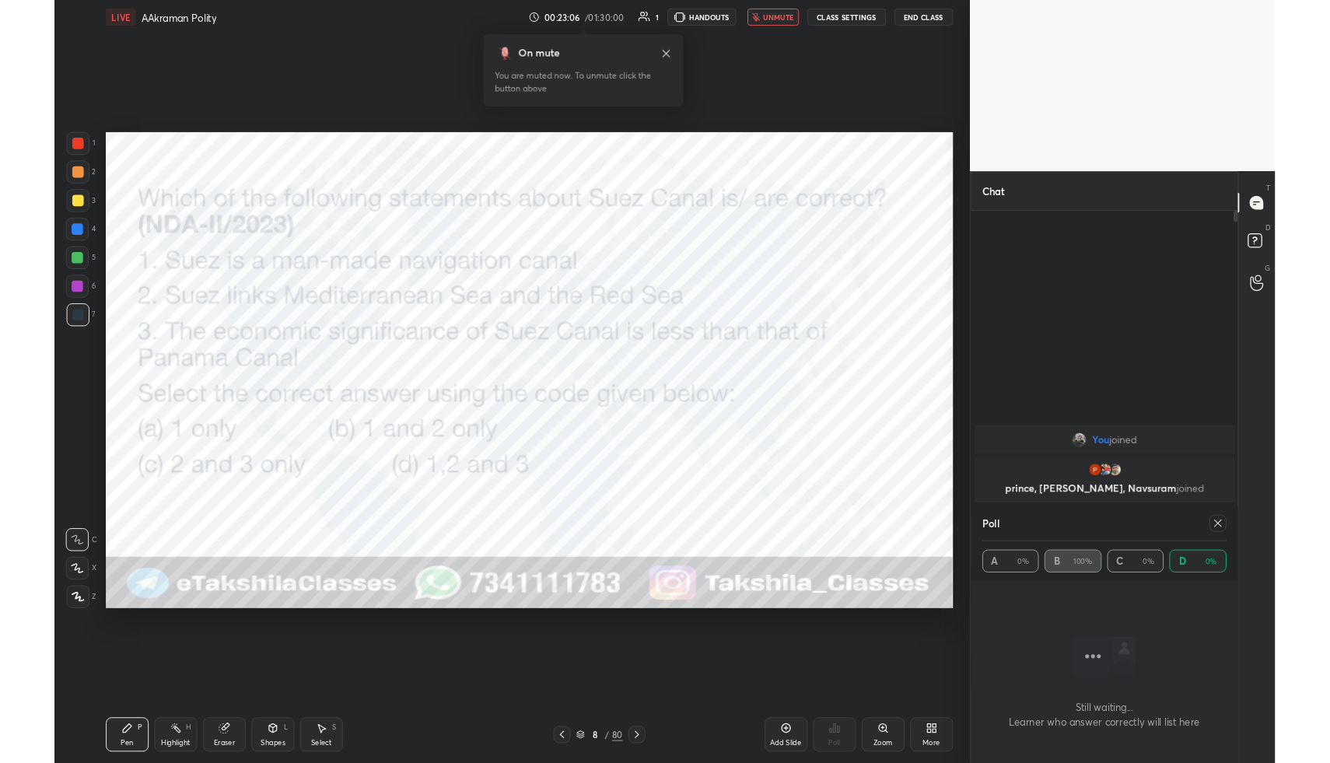
scroll to position [516, 286]
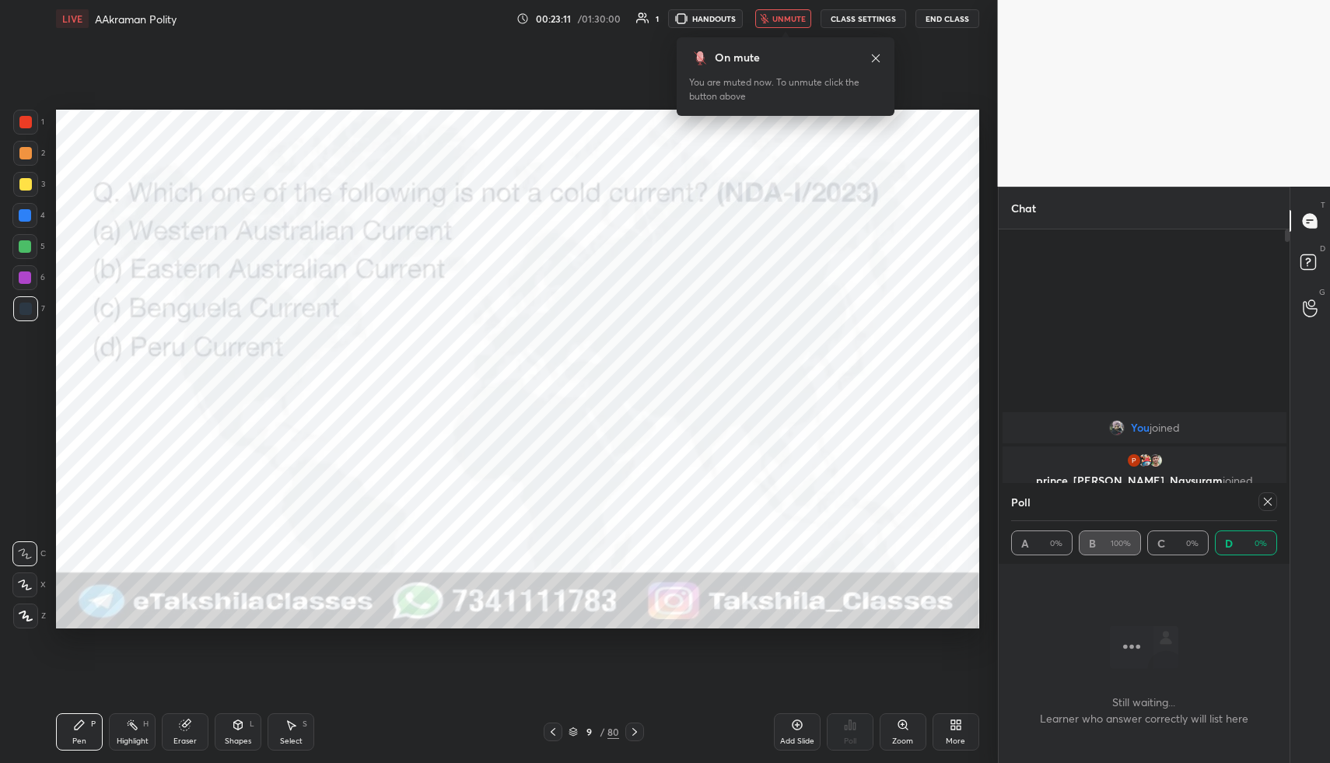
click at [1268, 510] on div at bounding box center [1267, 501] width 19 height 19
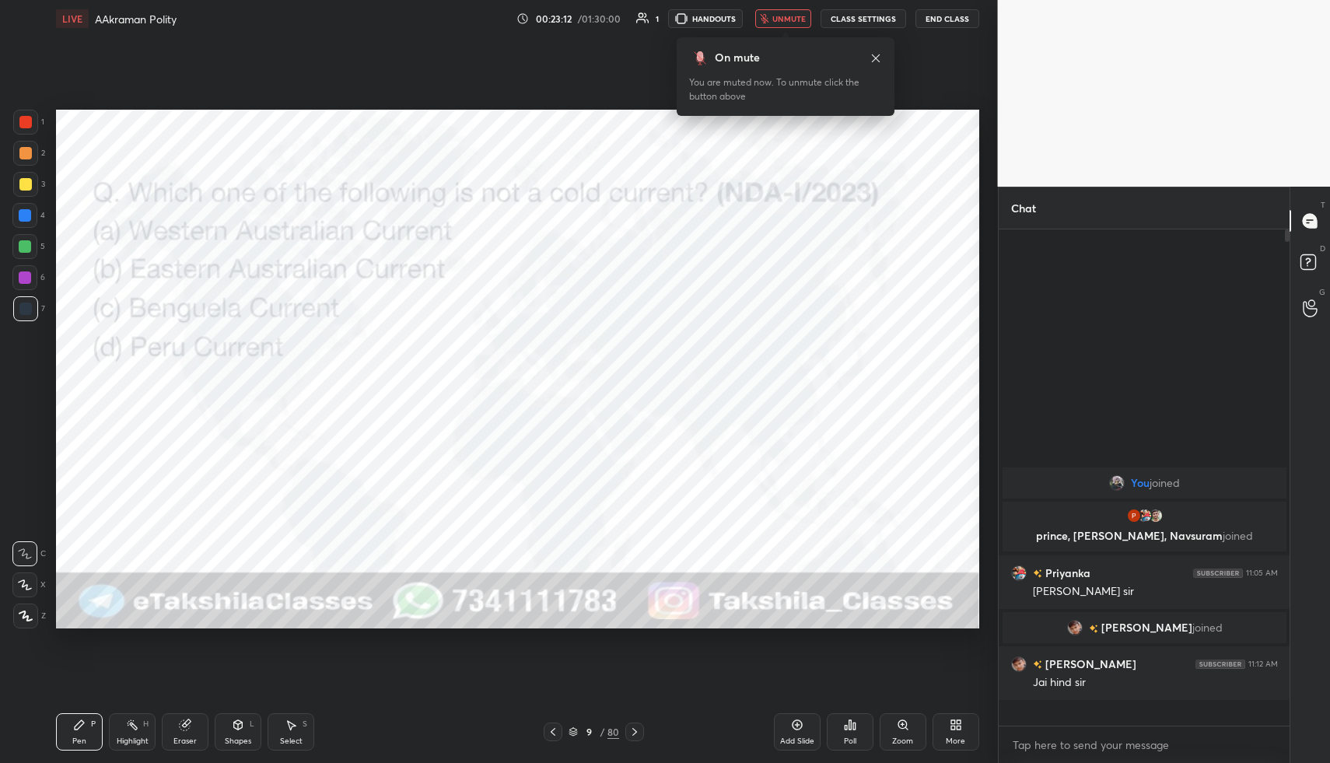
scroll to position [5, 5]
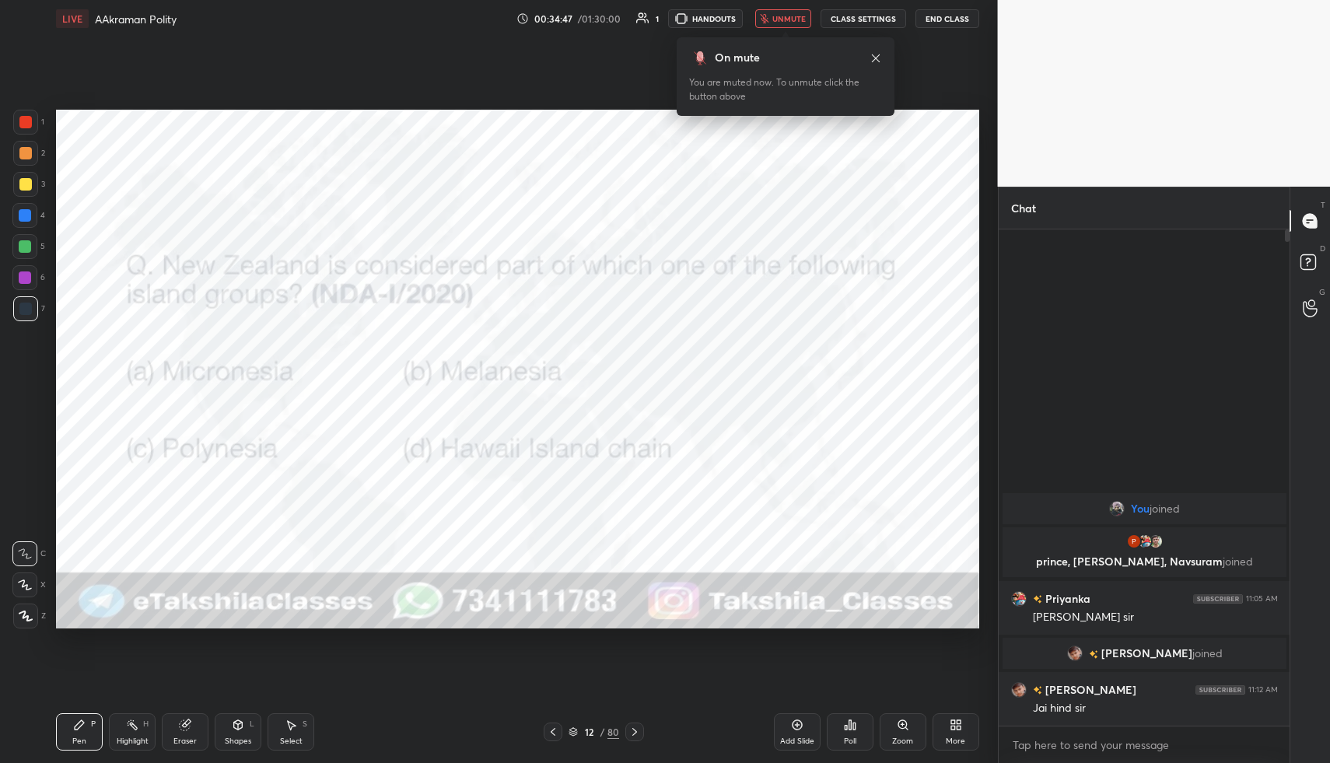
click at [851, 727] on icon at bounding box center [850, 725] width 12 height 12
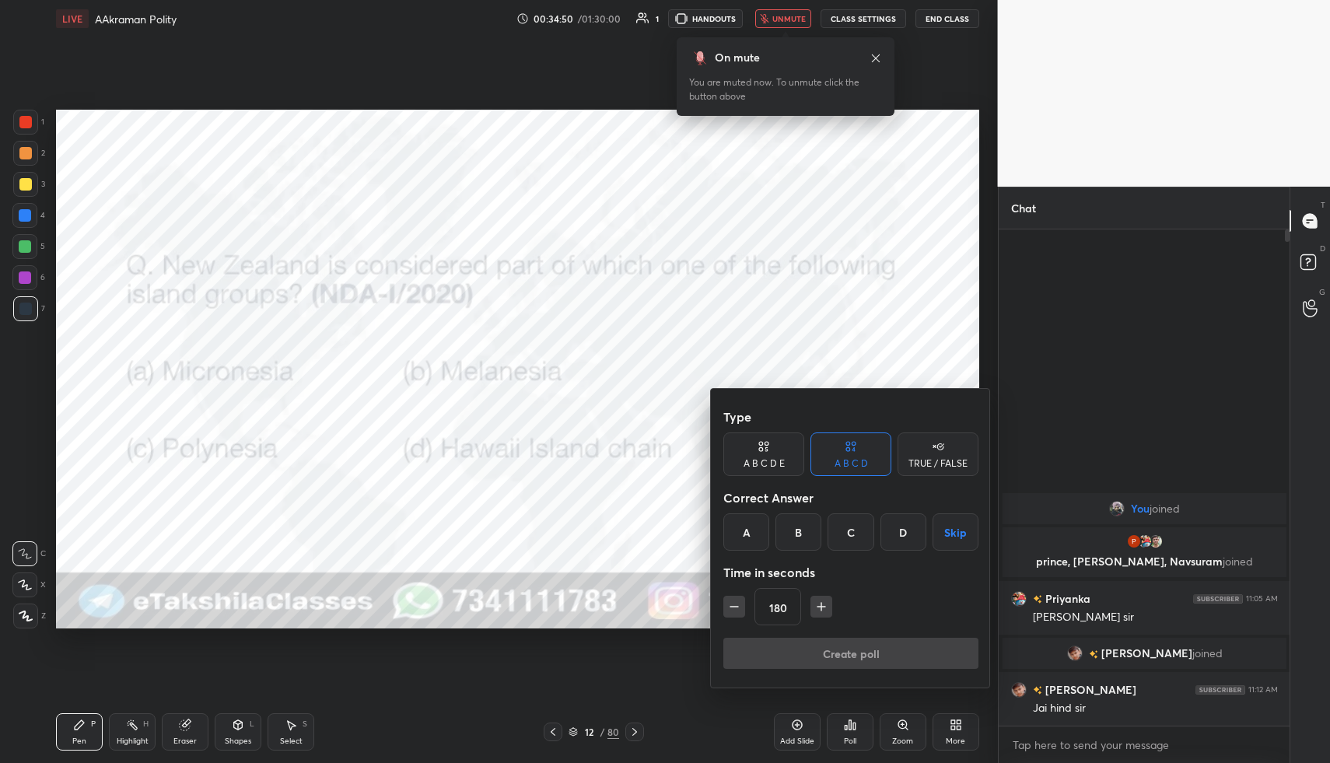
click at [938, 527] on button "Skip" at bounding box center [955, 531] width 46 height 37
click at [852, 644] on button "Create poll" at bounding box center [850, 653] width 255 height 31
type textarea "x"
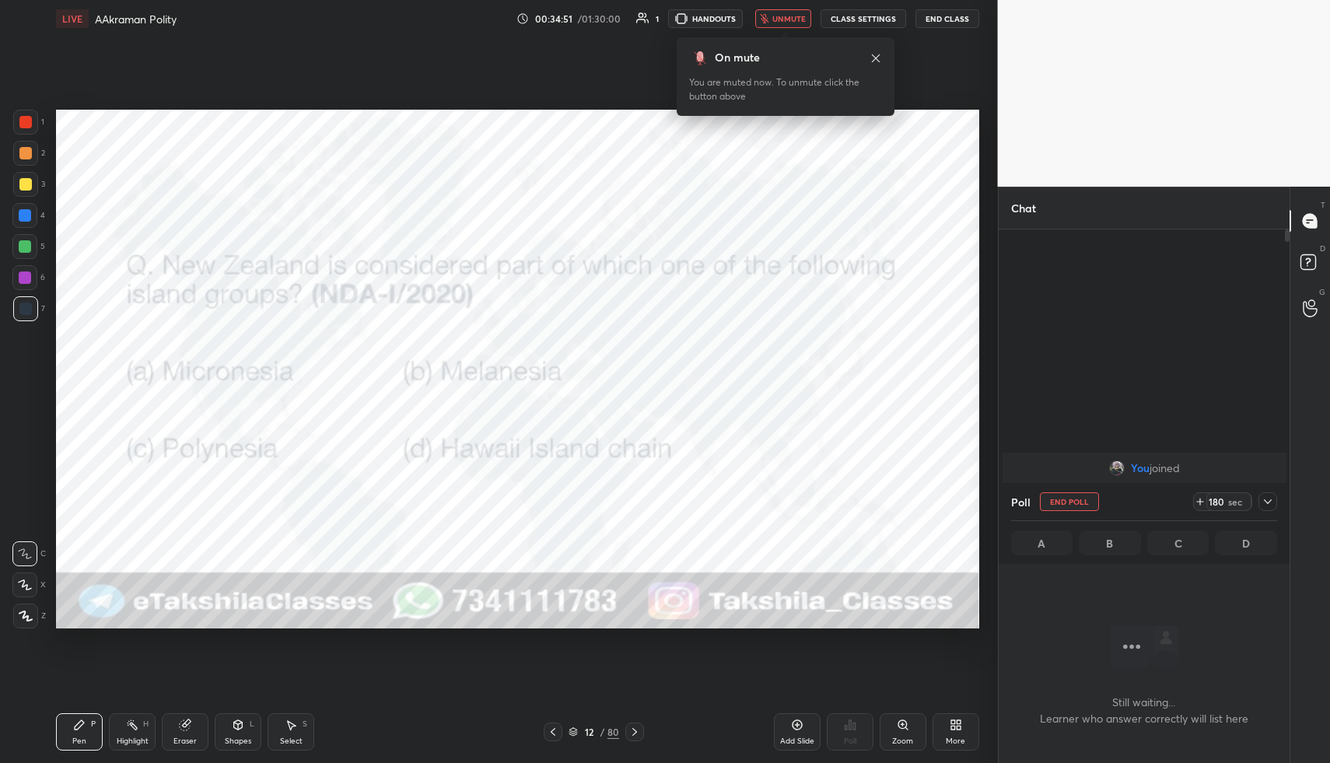
scroll to position [447, 286]
